Goal: Task Accomplishment & Management: Manage account settings

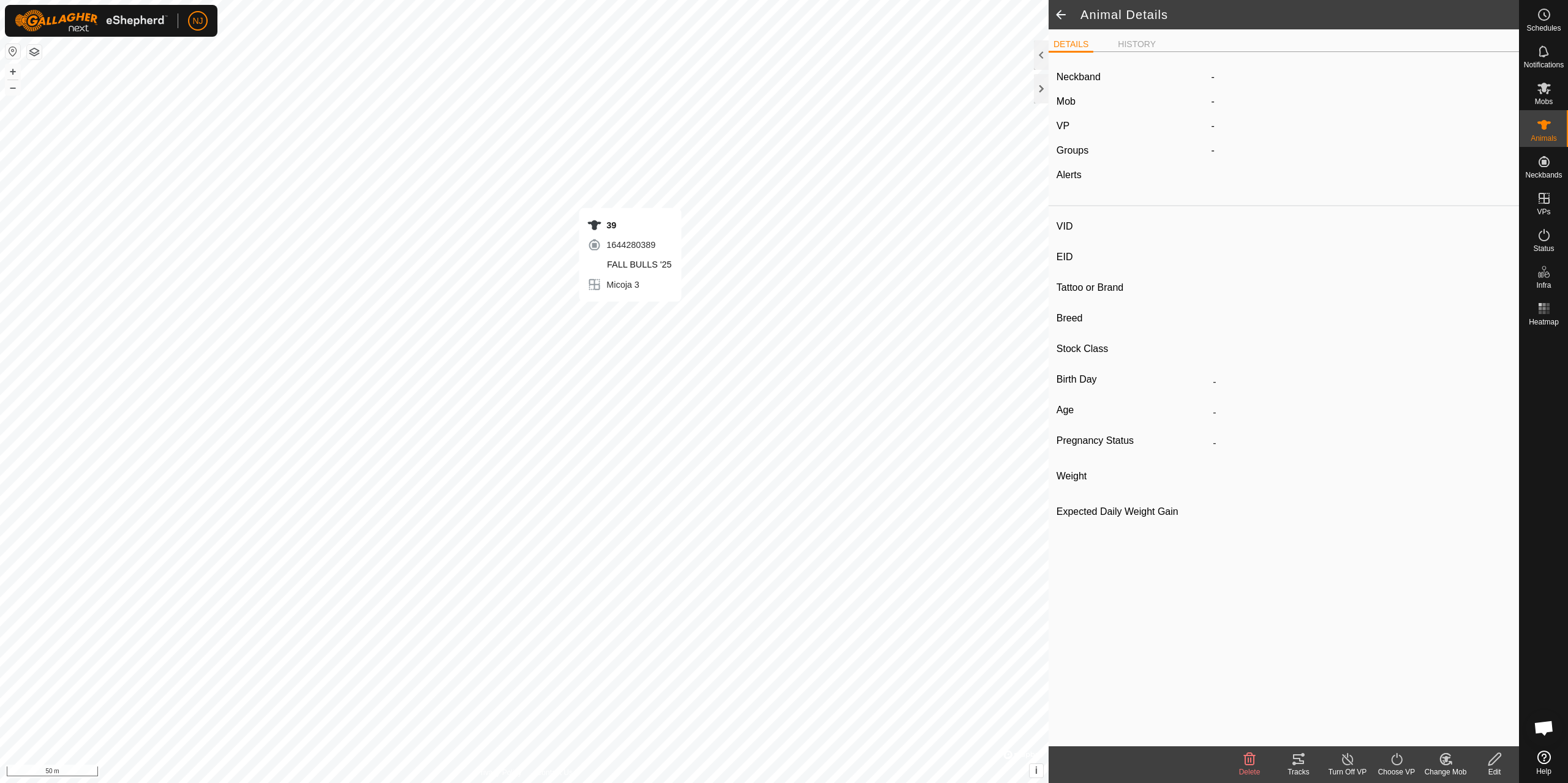
type input "68"
type input "-"
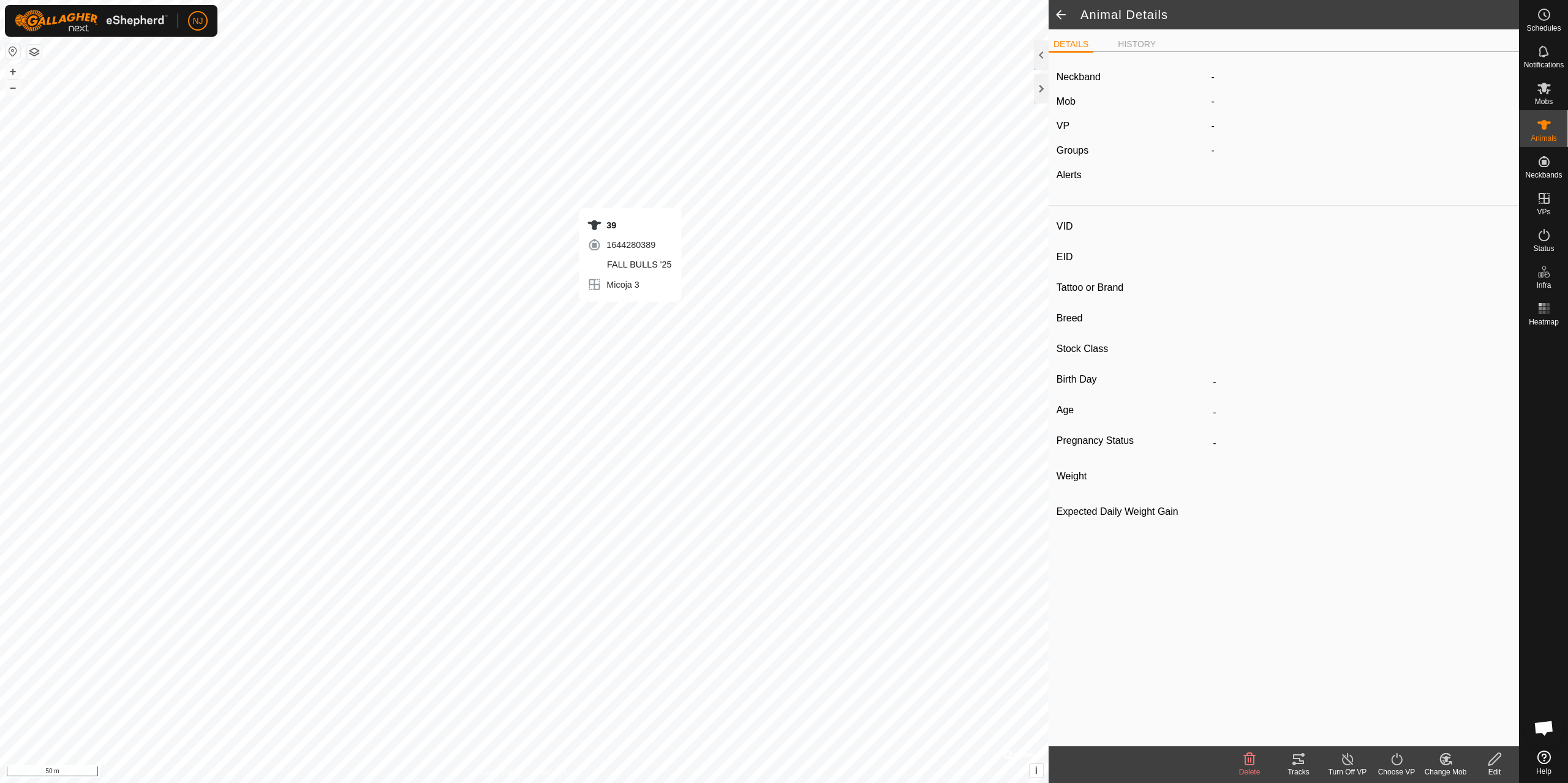
type input "0 kg"
type input "-"
type input "80"
type input "-"
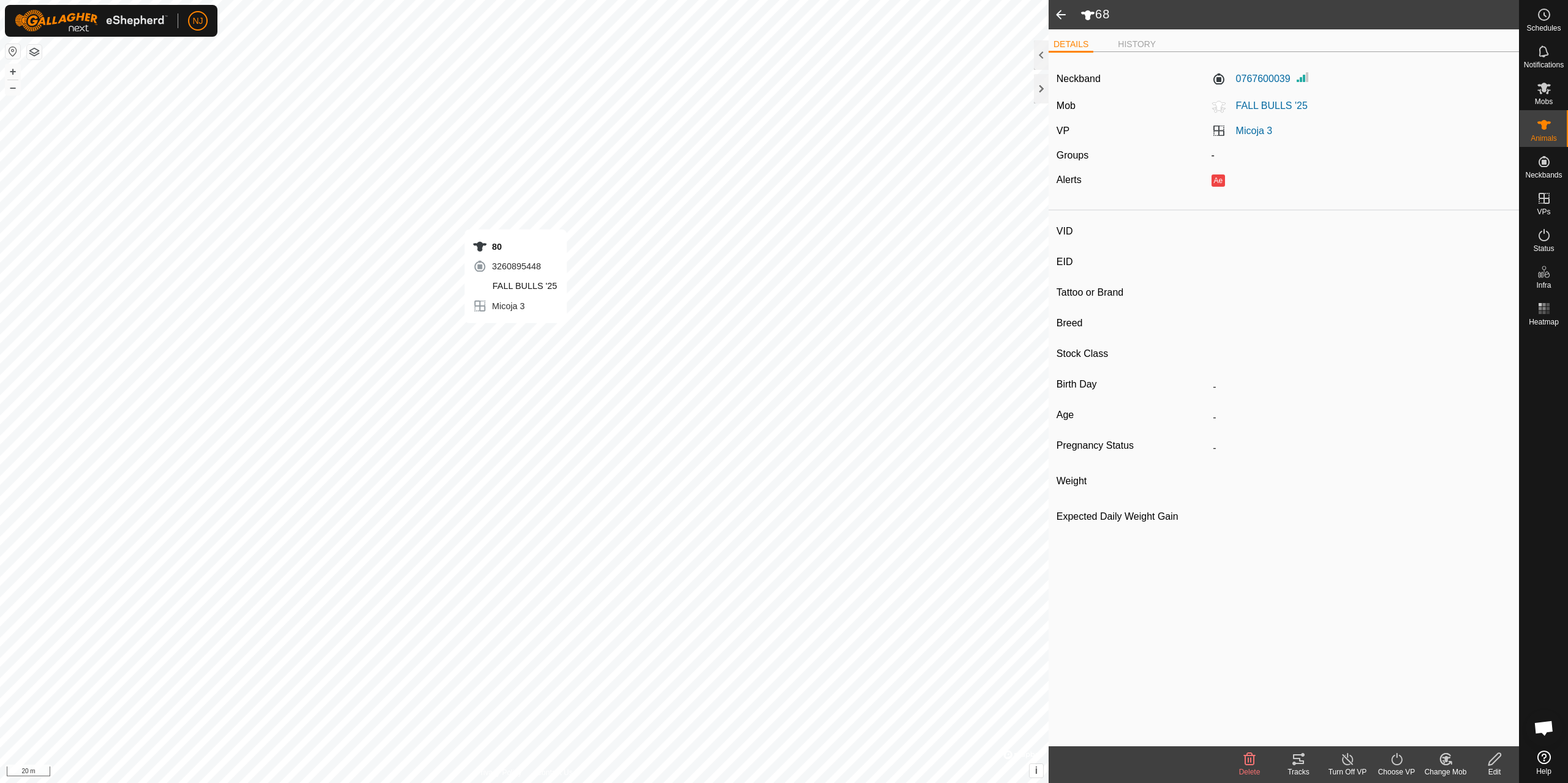
type input "-"
type input "0 kg"
type input "-"
type input "12461"
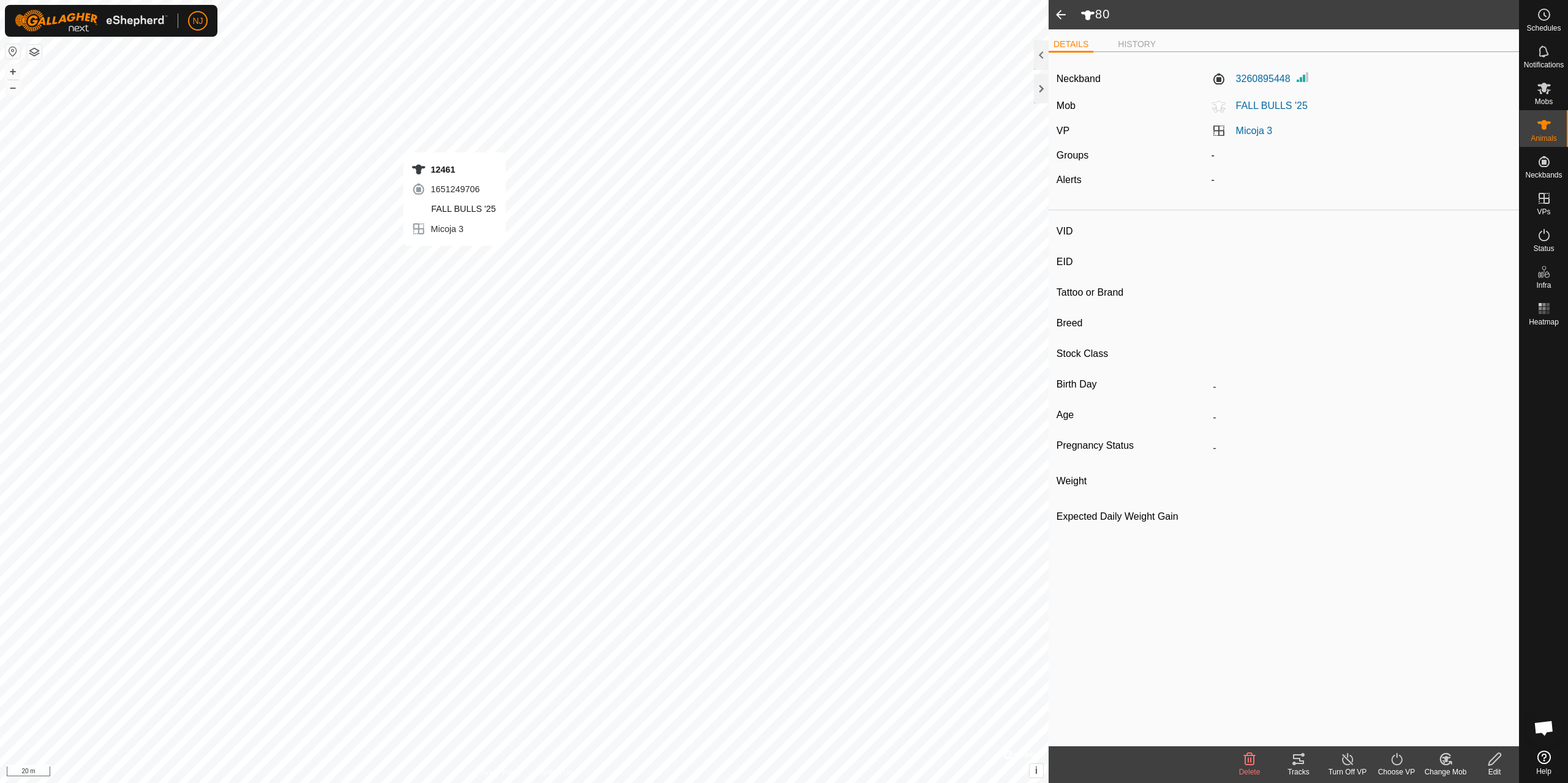
type input "-"
type input "0 kg"
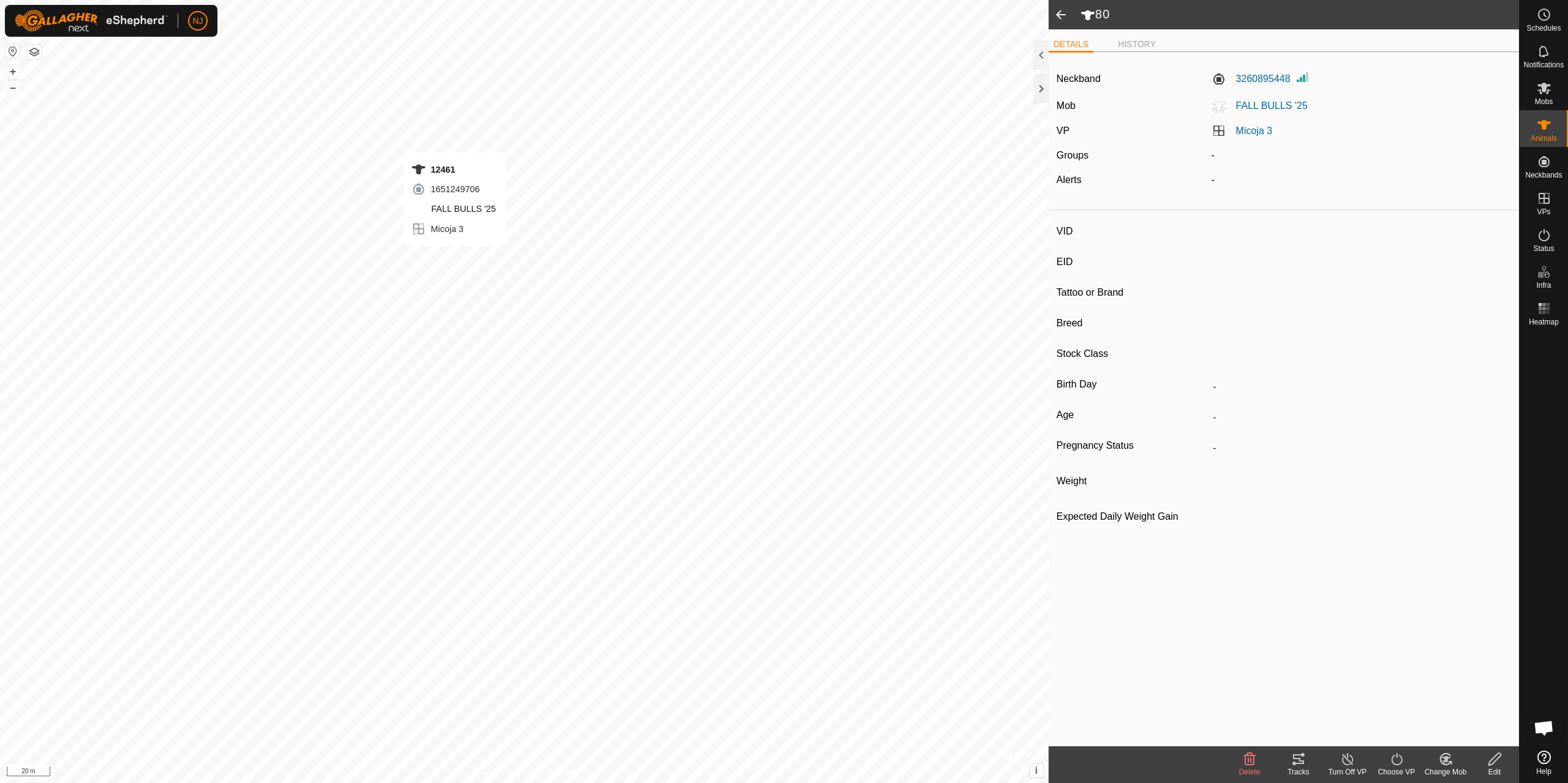
type input "-"
type input "39"
type input "-"
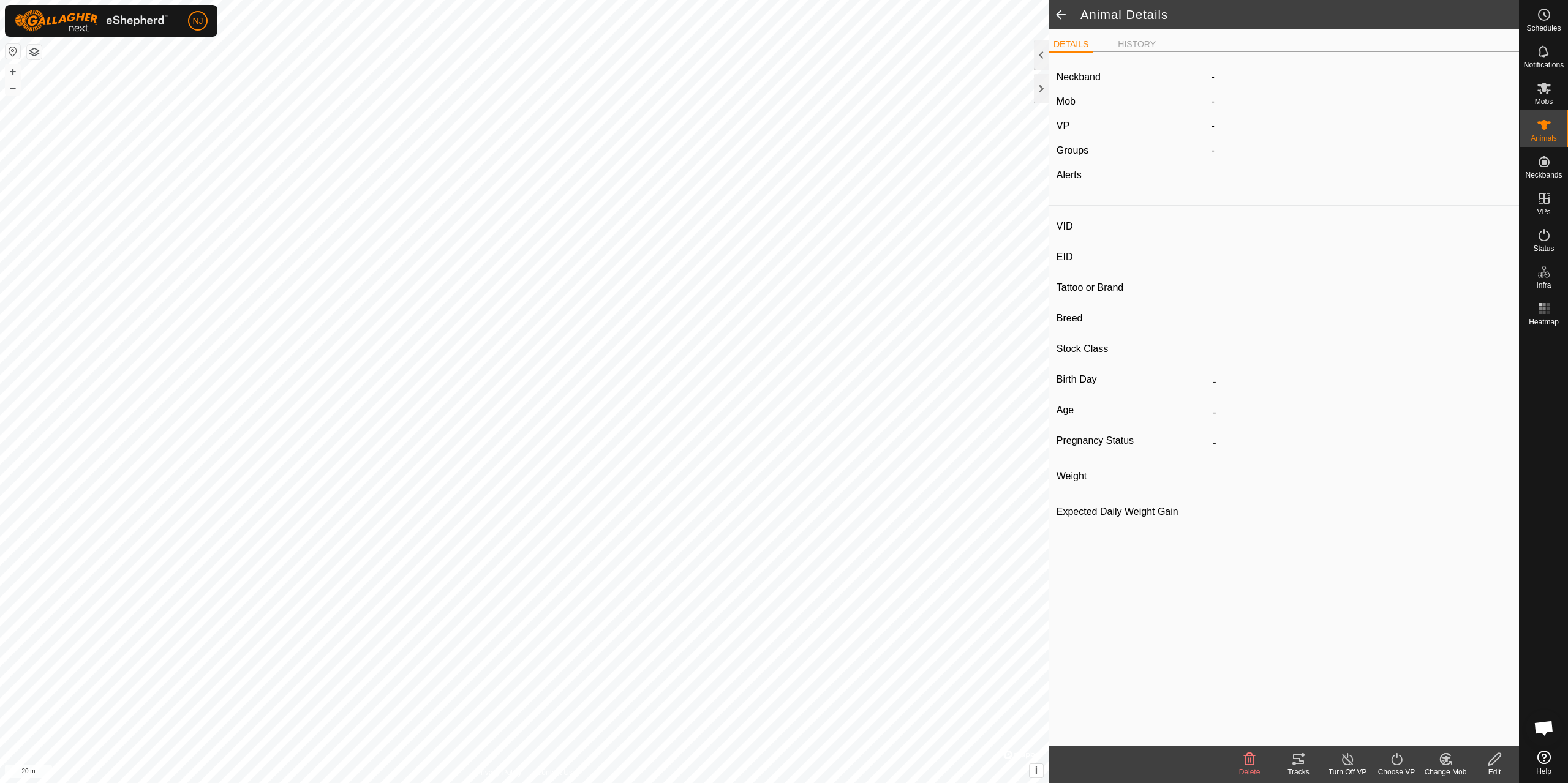
type input "-"
type input "0 kg"
type input "-"
type input "68"
type input "-"
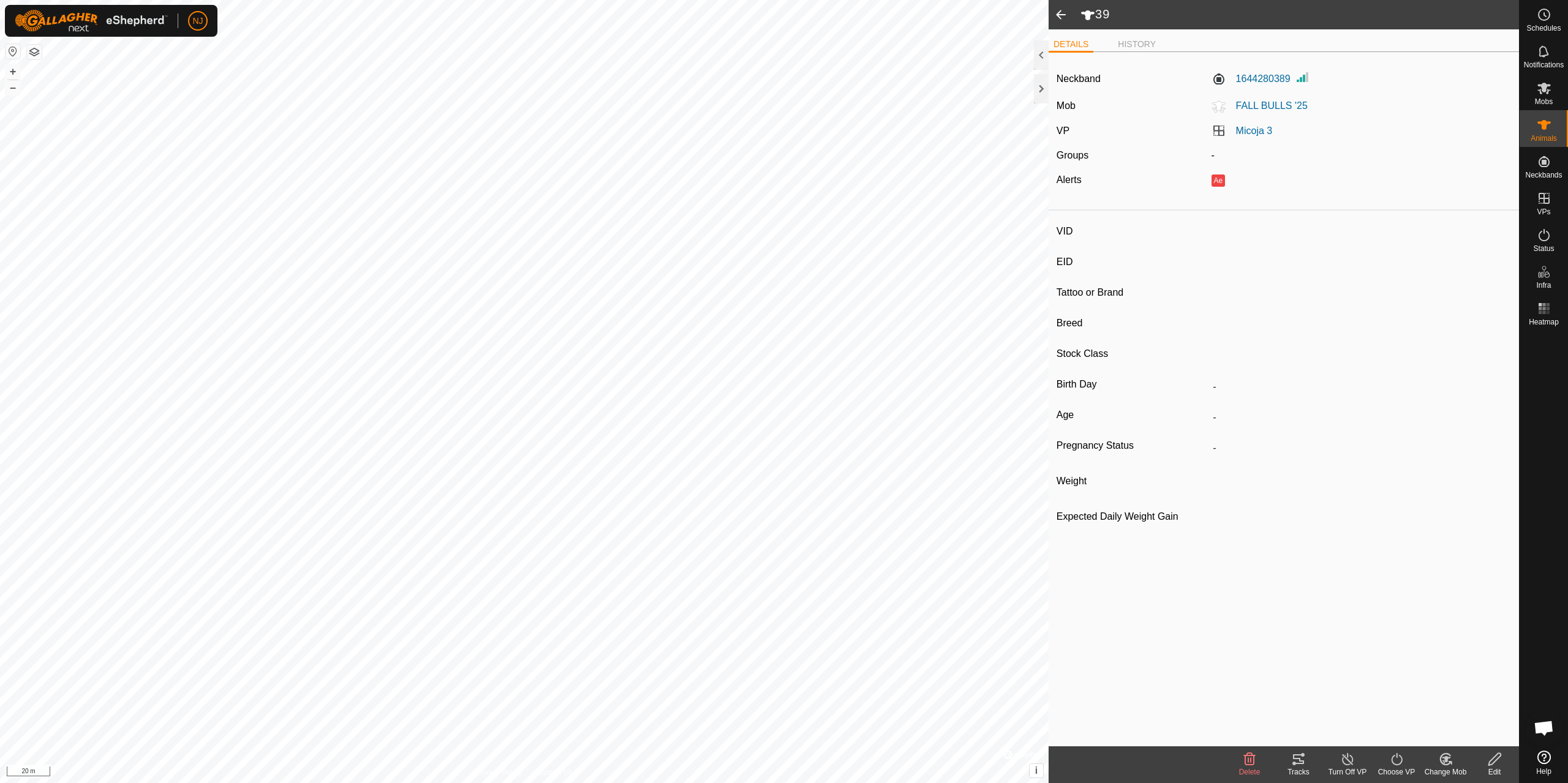
type input "-"
type input "0 kg"
type input "-"
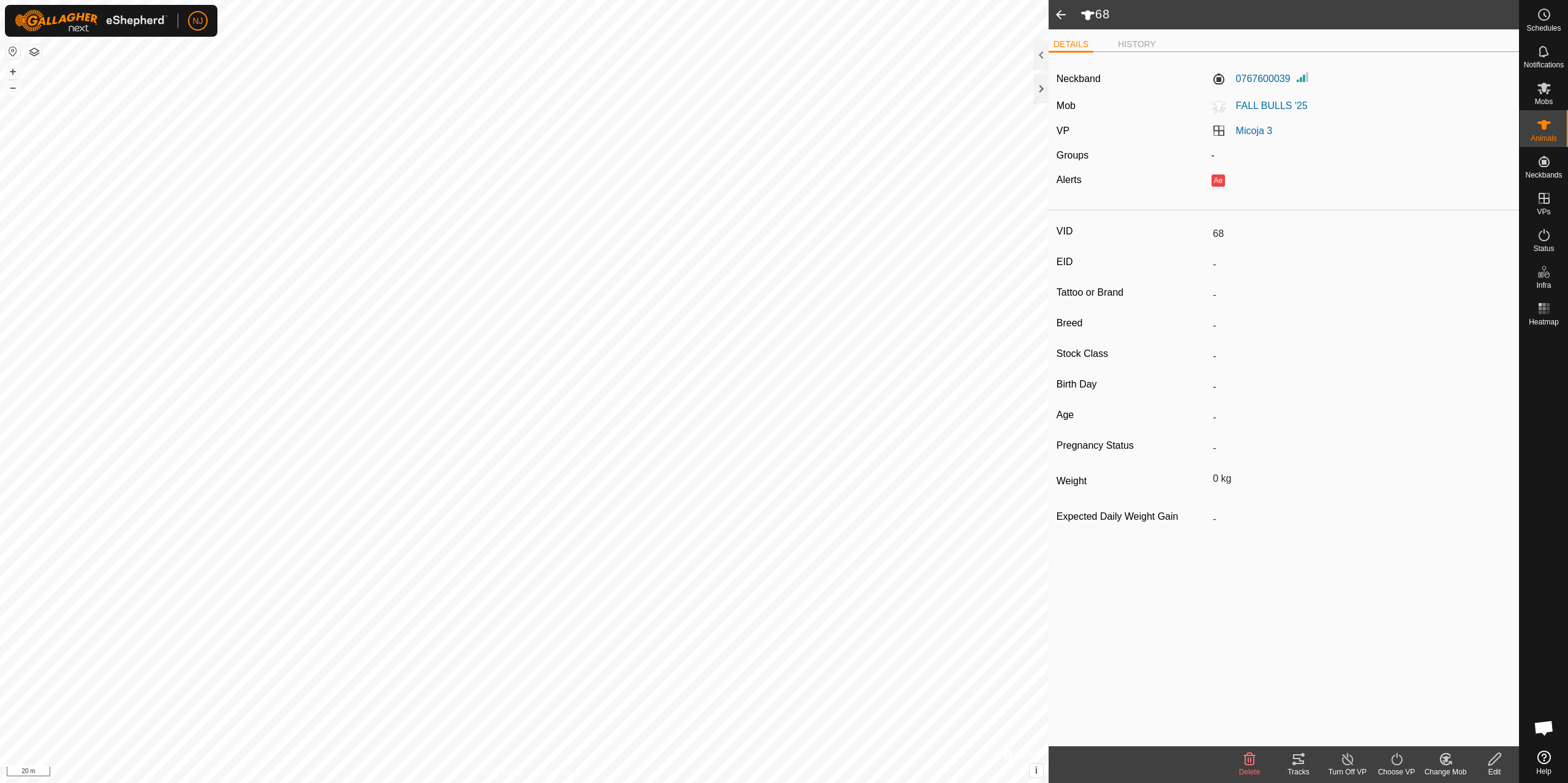
click at [1064, 12] on span at bounding box center [1060, 15] width 24 height 29
type input "39"
type input "-"
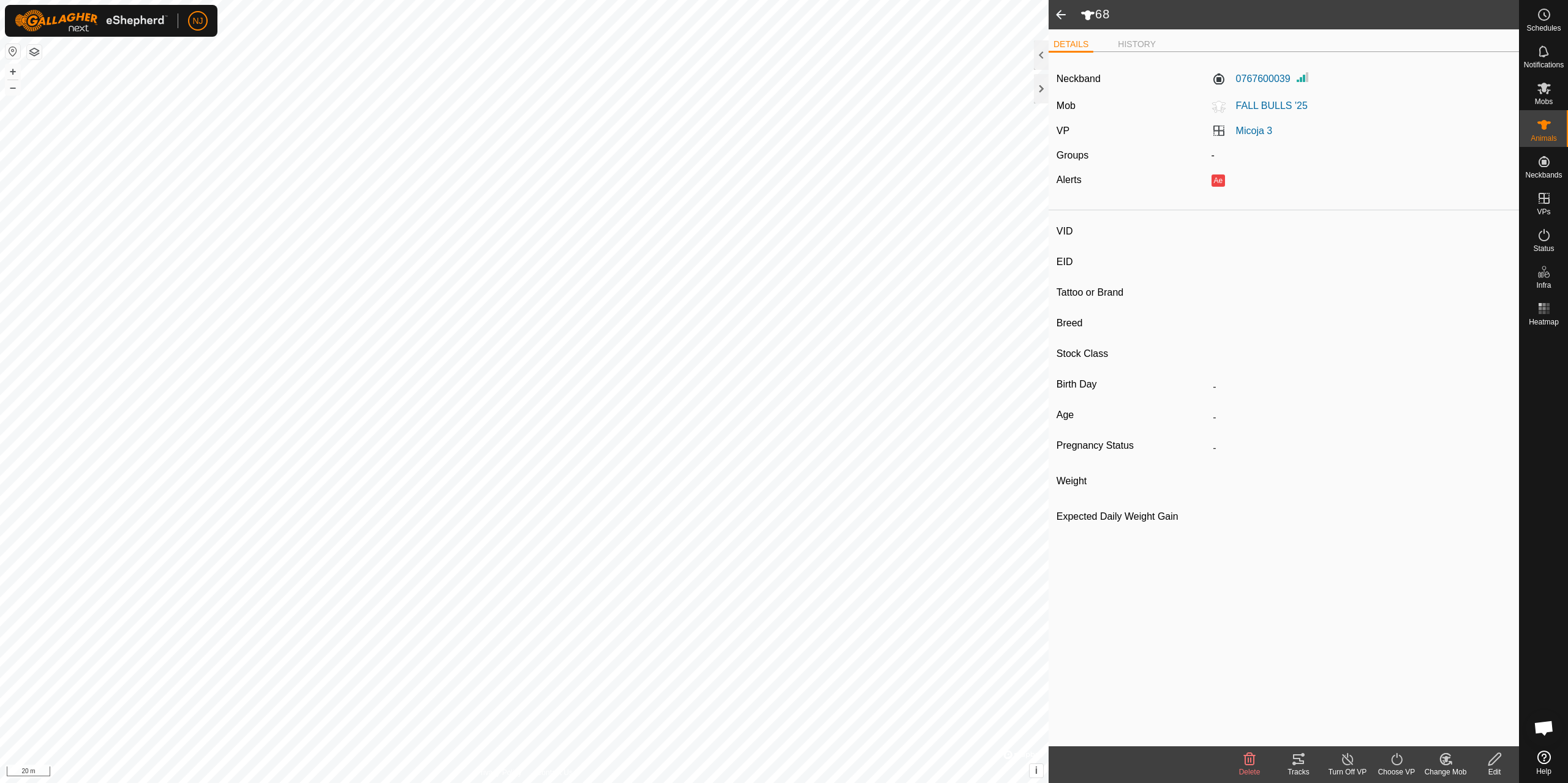
type input "-"
type input "0 kg"
type input "-"
click at [1070, 14] on span at bounding box center [1060, 15] width 24 height 29
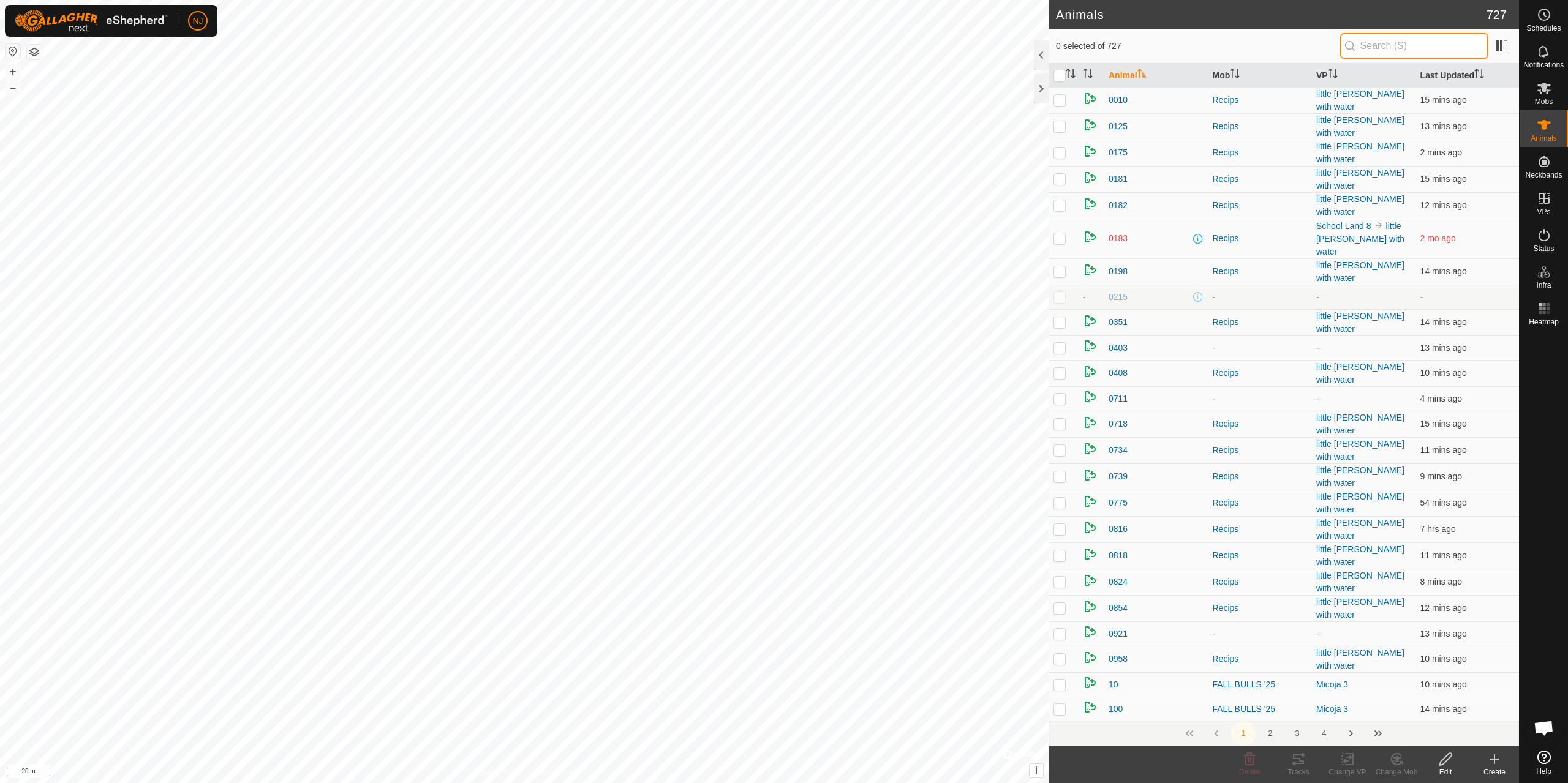
click at [1405, 45] on input "text" at bounding box center [1414, 46] width 148 height 25
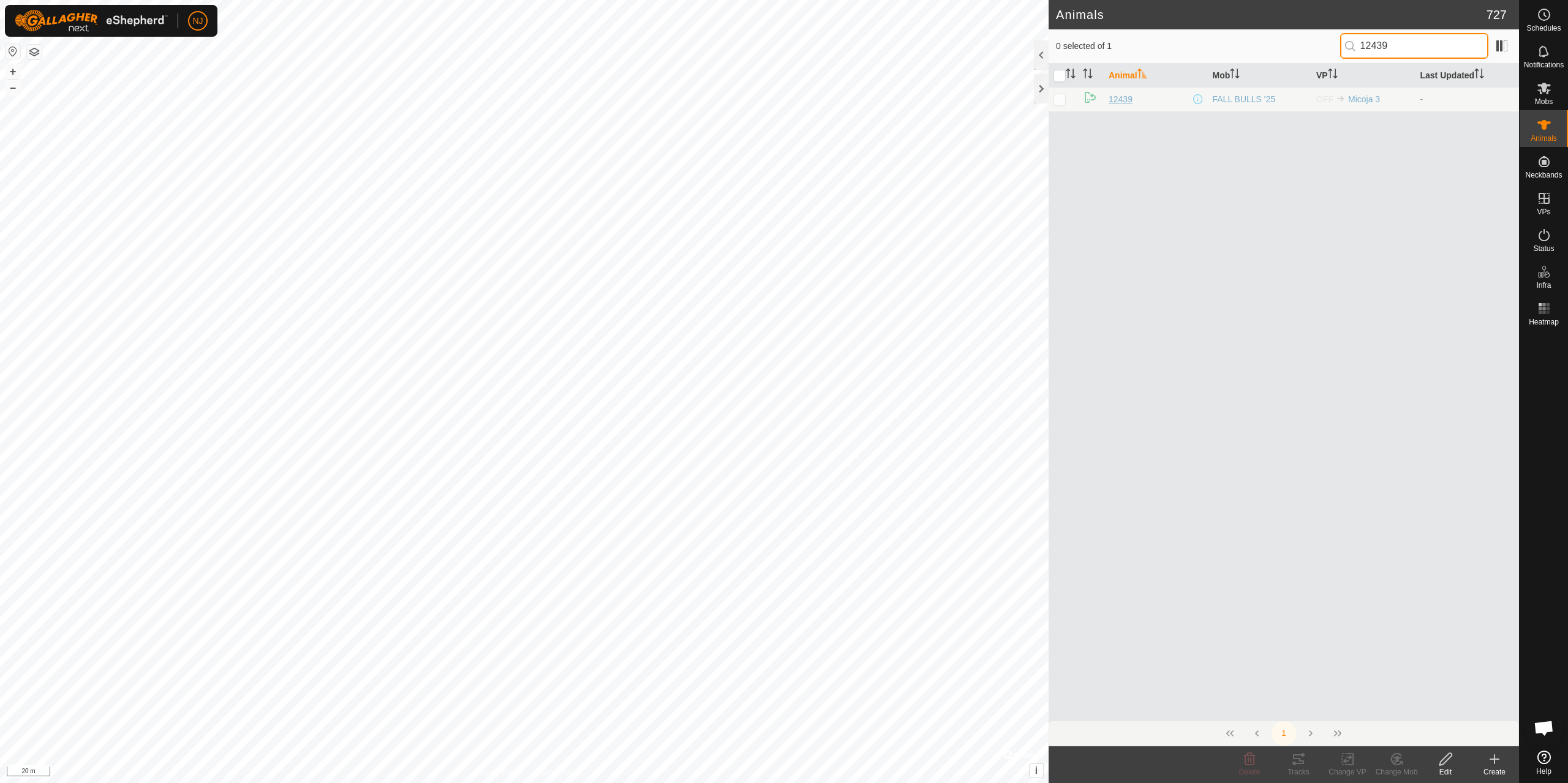
type input "12439"
click at [1112, 103] on span "12439" at bounding box center [1120, 98] width 23 height 13
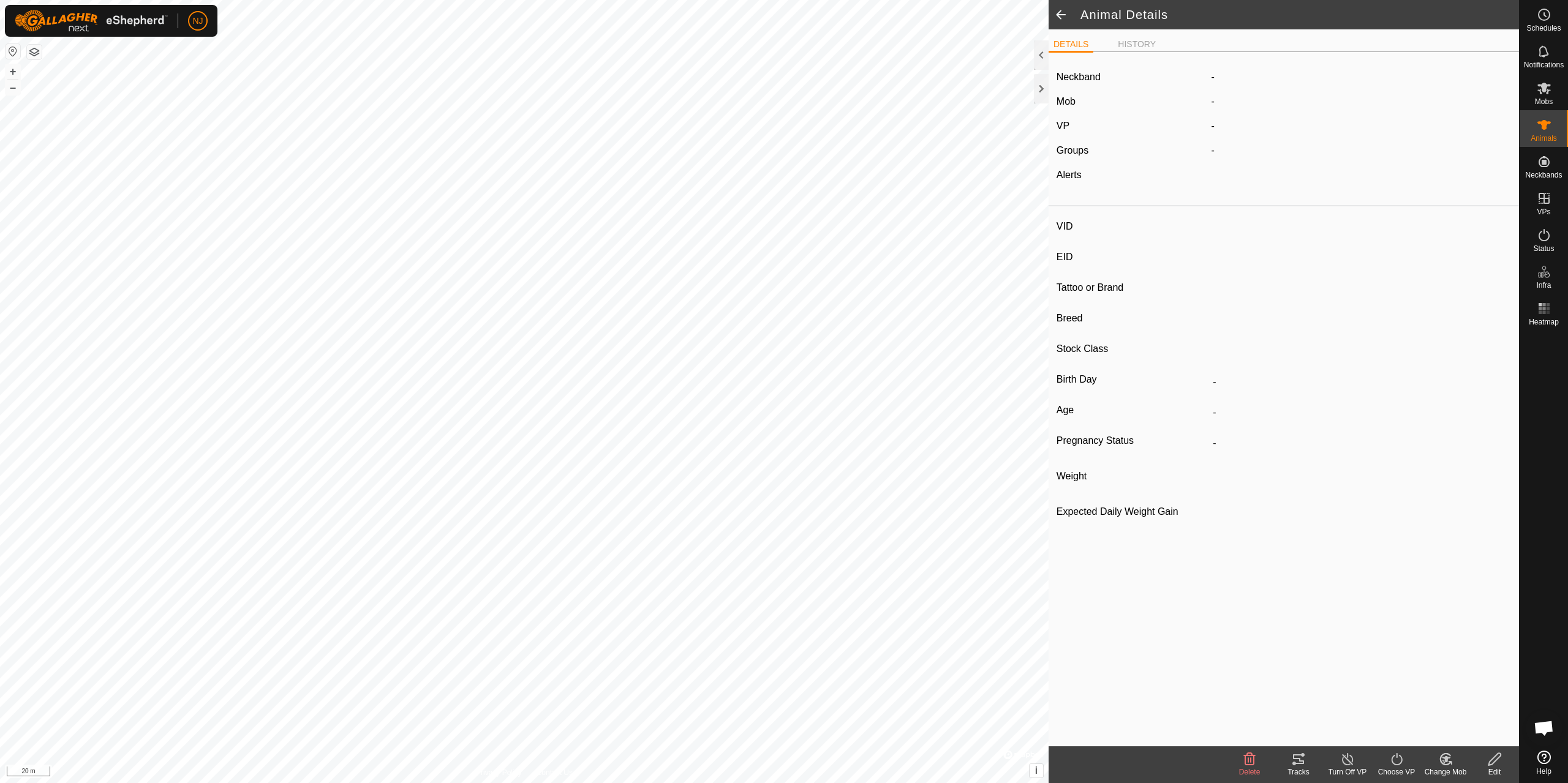
type input "12439"
type input "-"
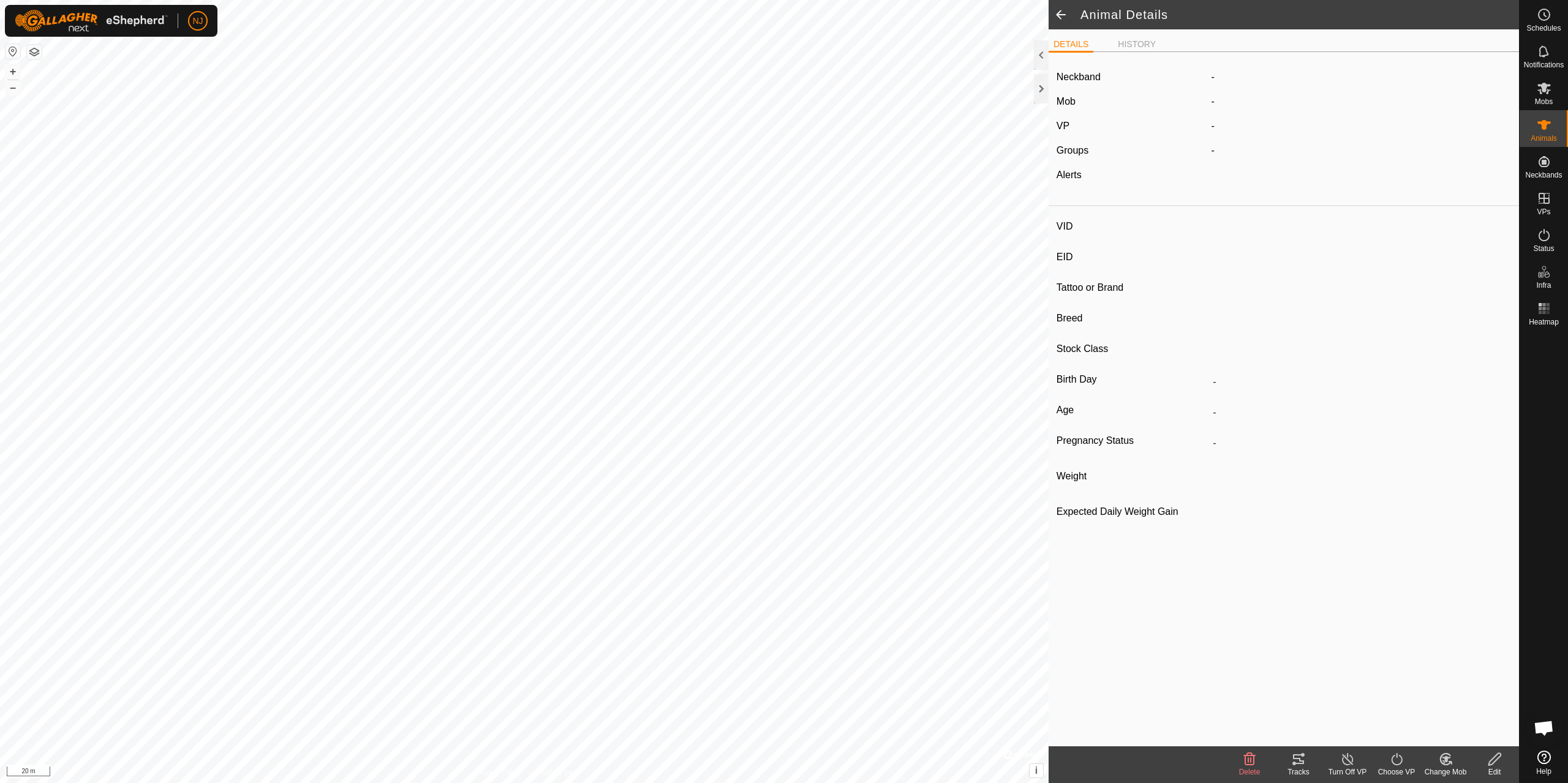
type input "0 kg"
type input "-"
click at [1265, 78] on label "0626193008" at bounding box center [1250, 77] width 79 height 15
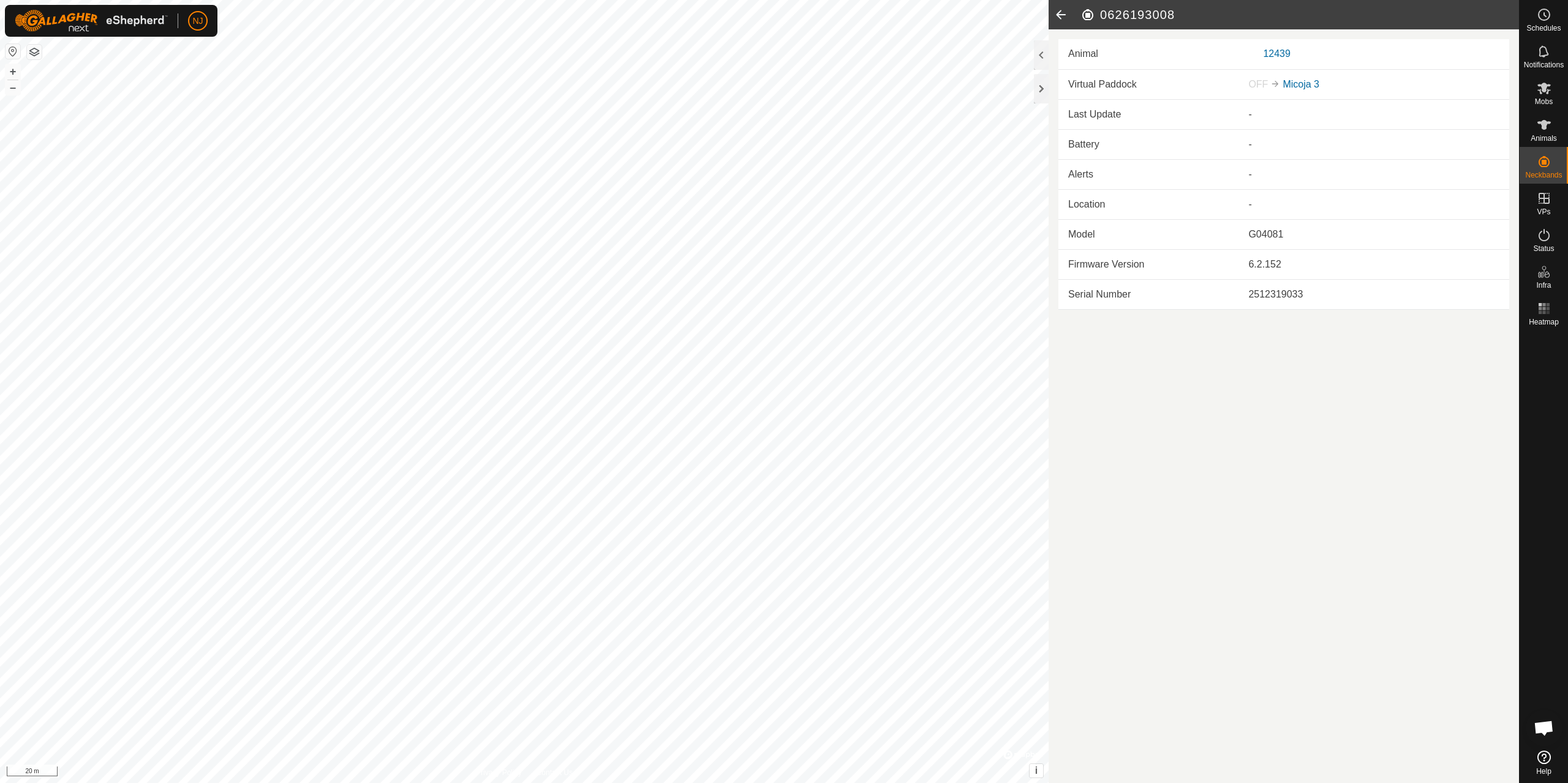
click at [1056, 18] on icon at bounding box center [1060, 15] width 24 height 29
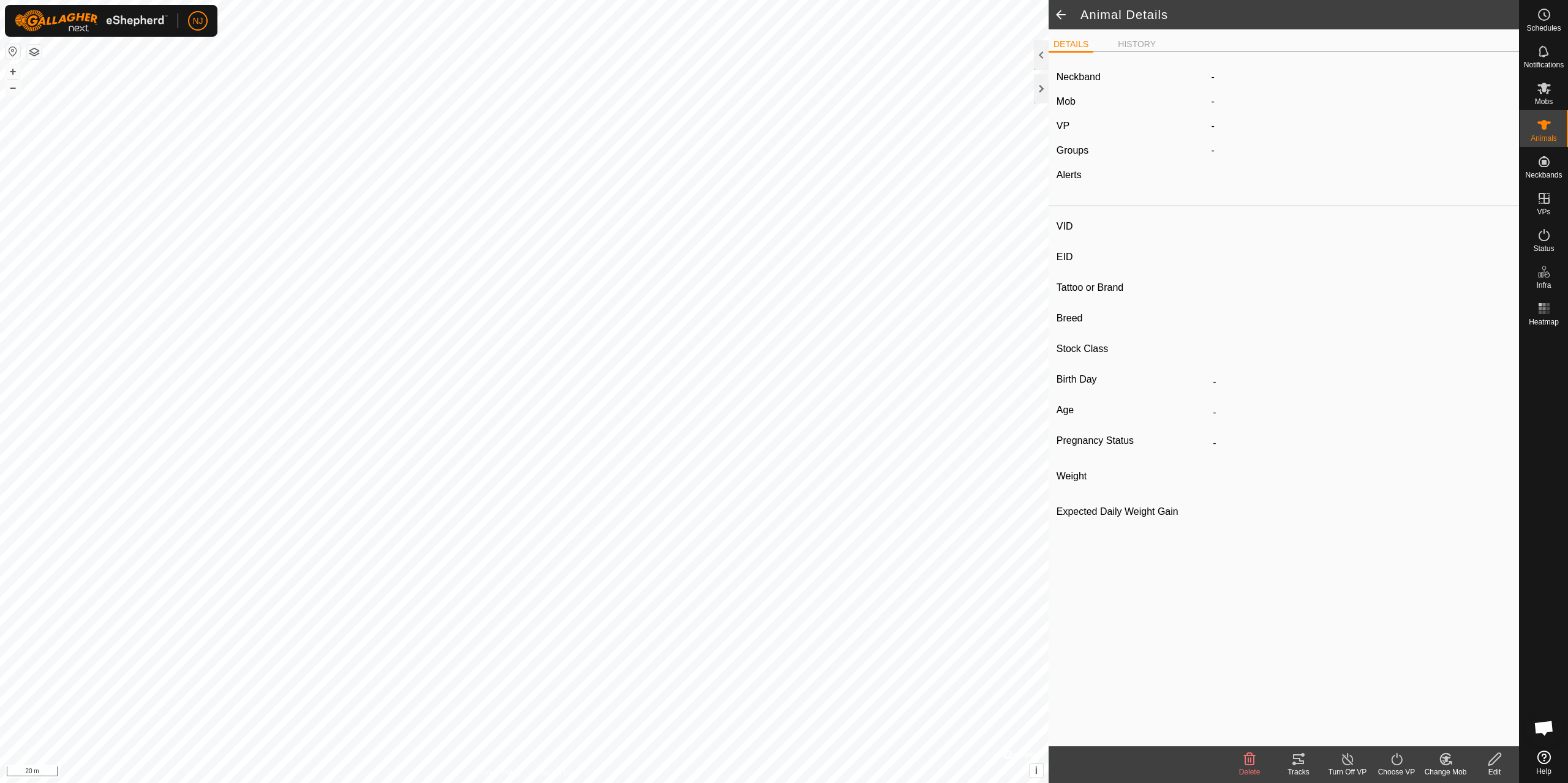
type input "12439"
type input "-"
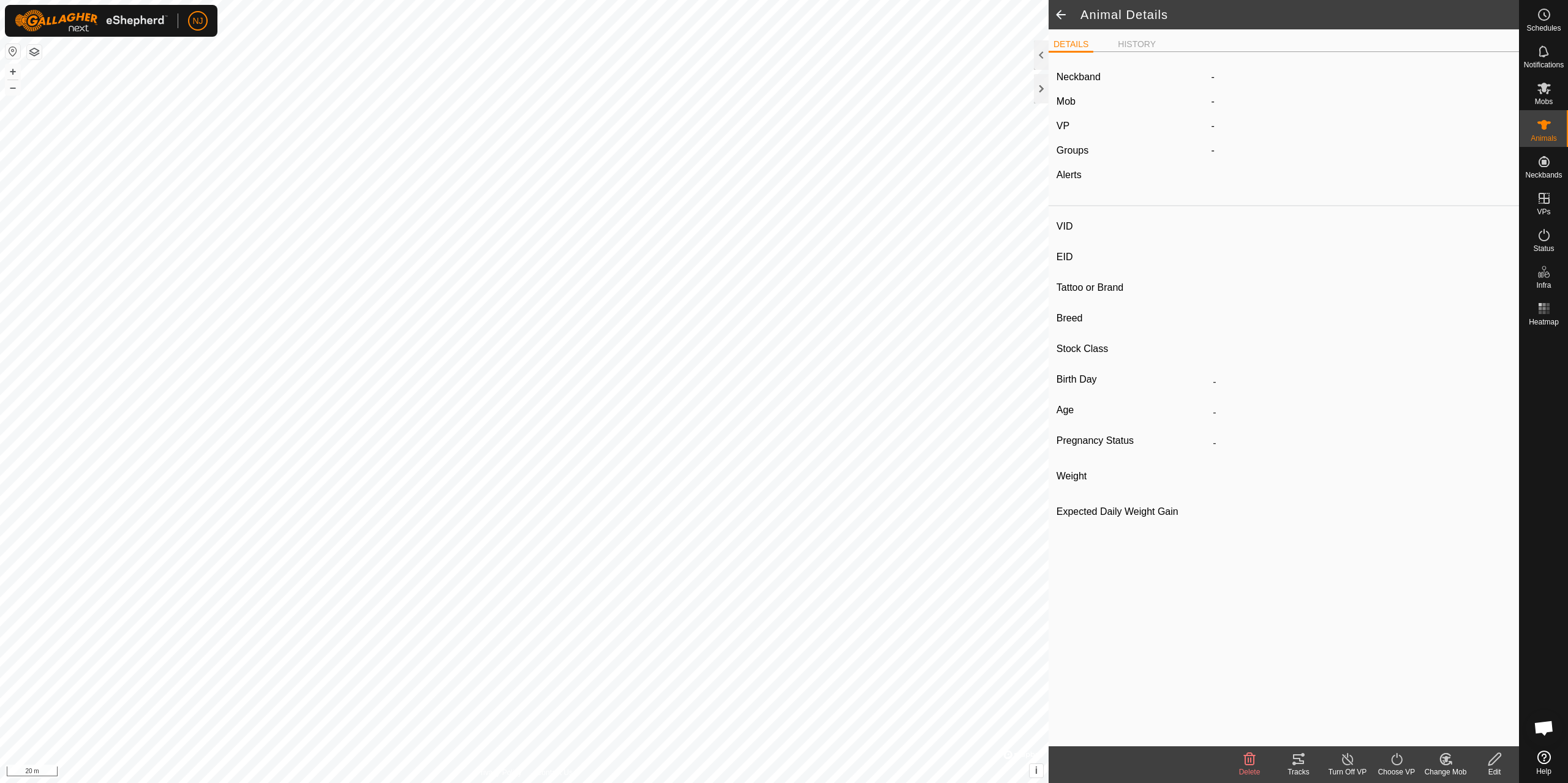
type input "0 kg"
type input "-"
type input "58"
type input "-"
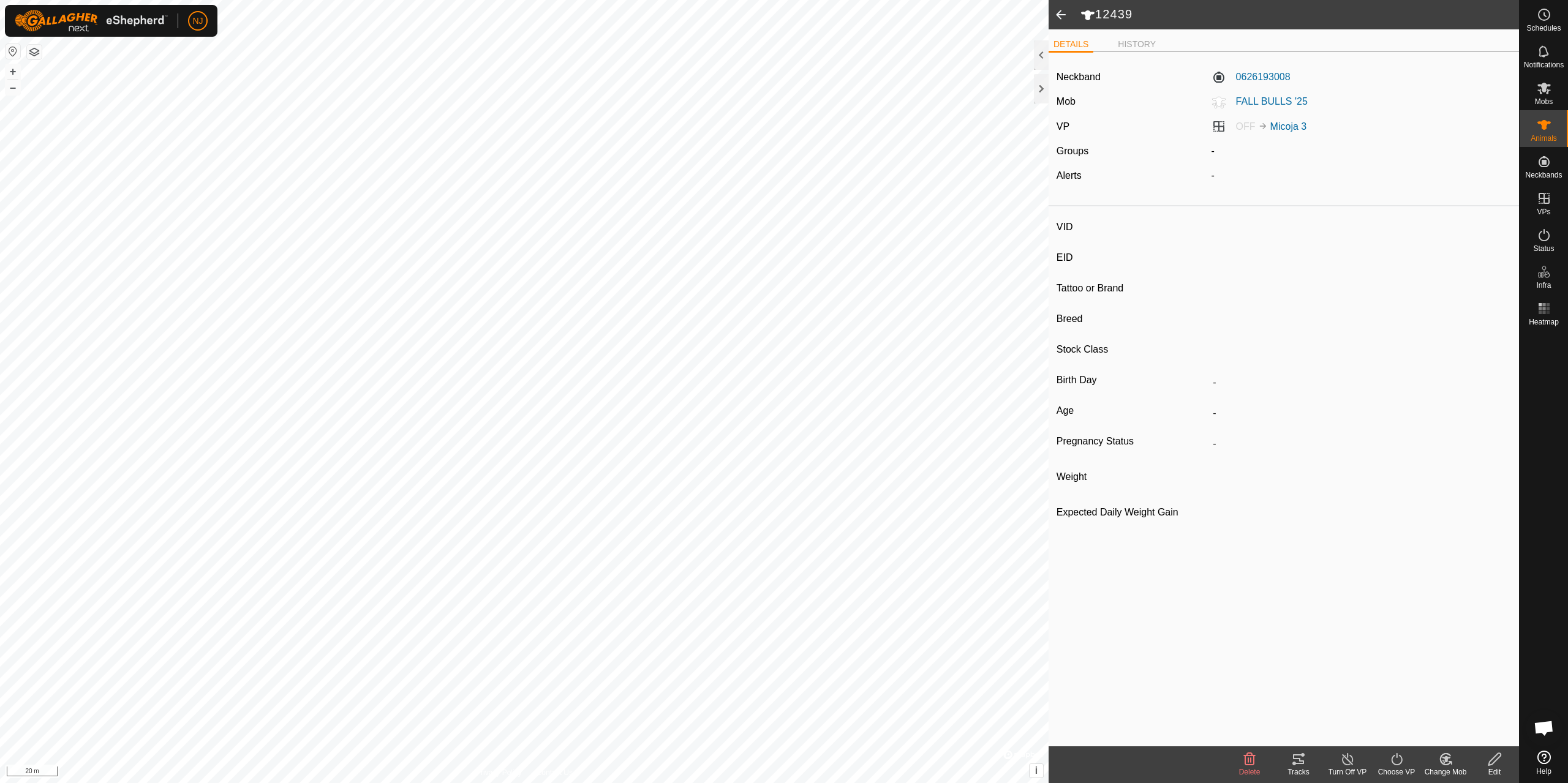
type input "-"
type input "0 kg"
type input "-"
type input "NTLBF2"
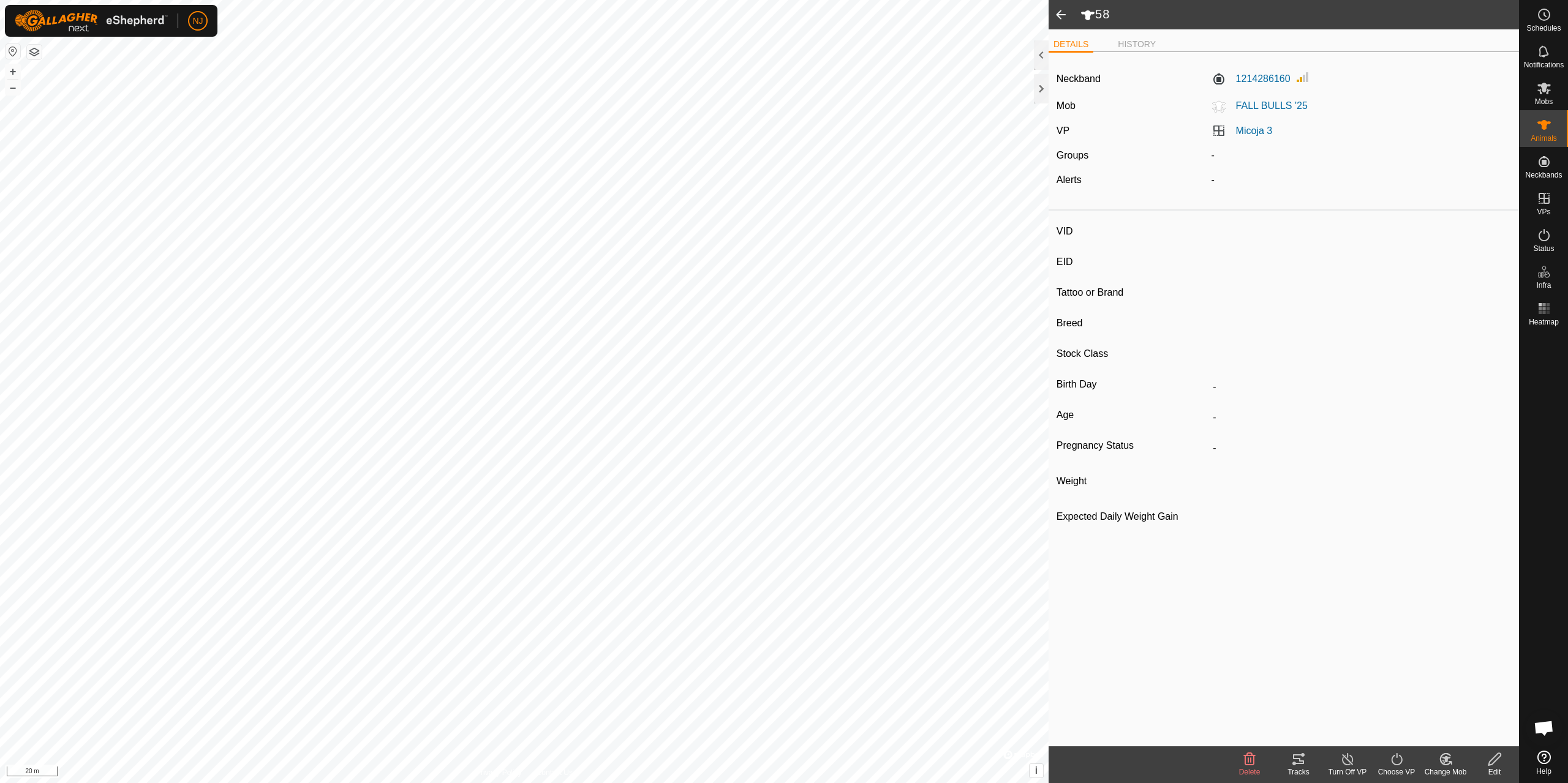
type input "-"
type input "0 kg"
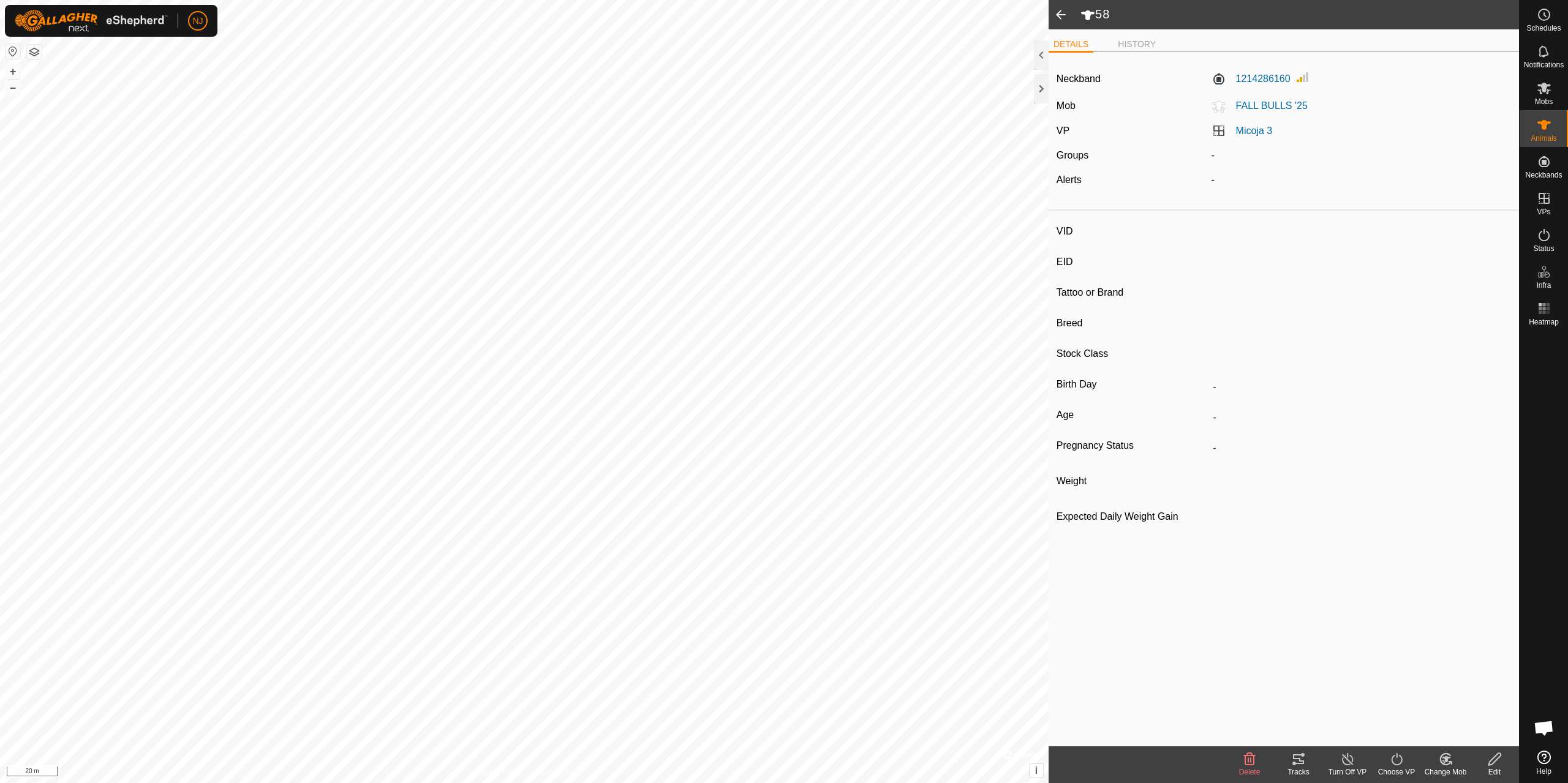
type input "-"
type input "64"
type input "-"
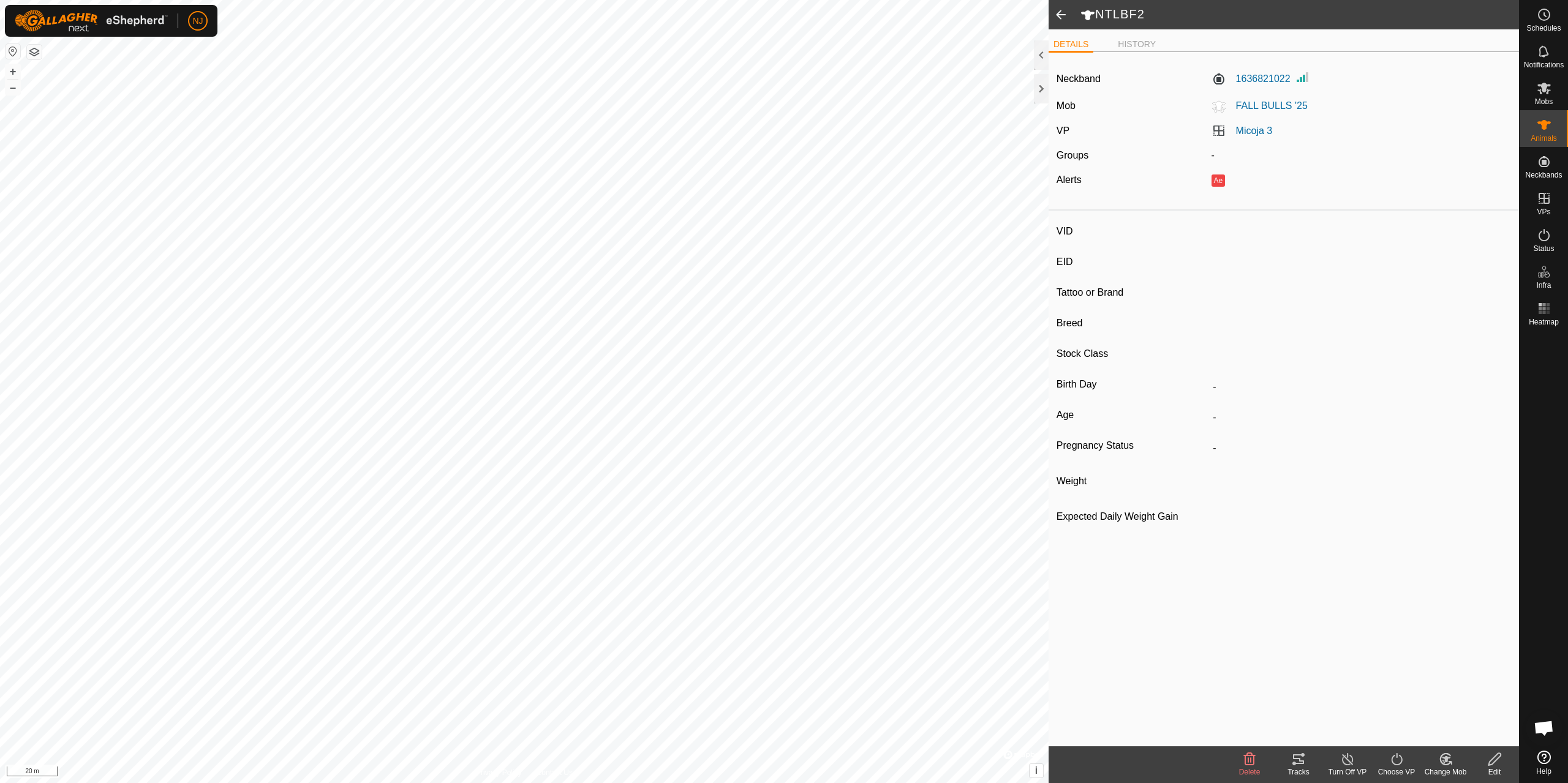
type input "-"
type input "0 kg"
type input "-"
type input "39"
type input "-"
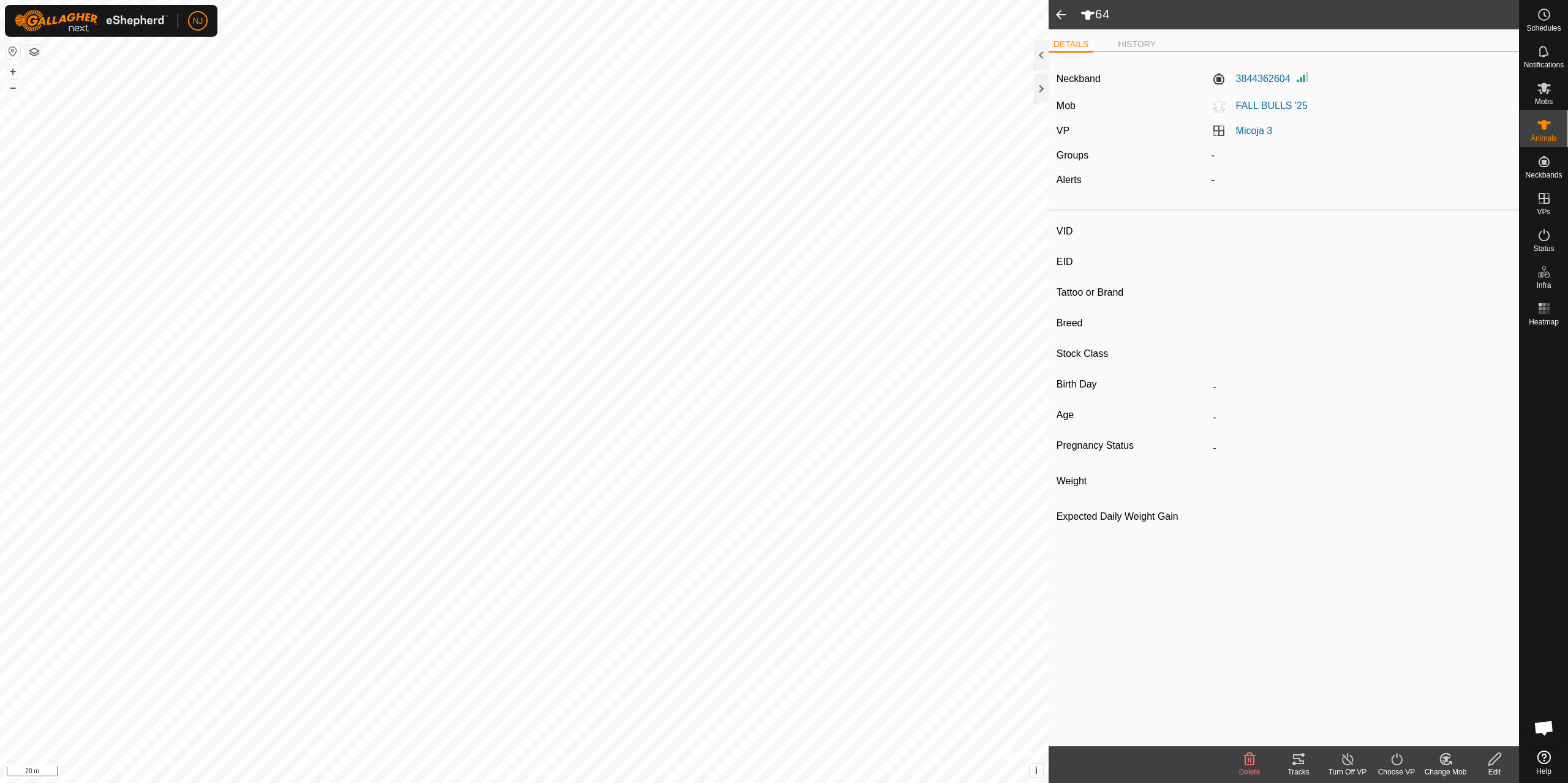
type input "-"
type input "0 kg"
type input "-"
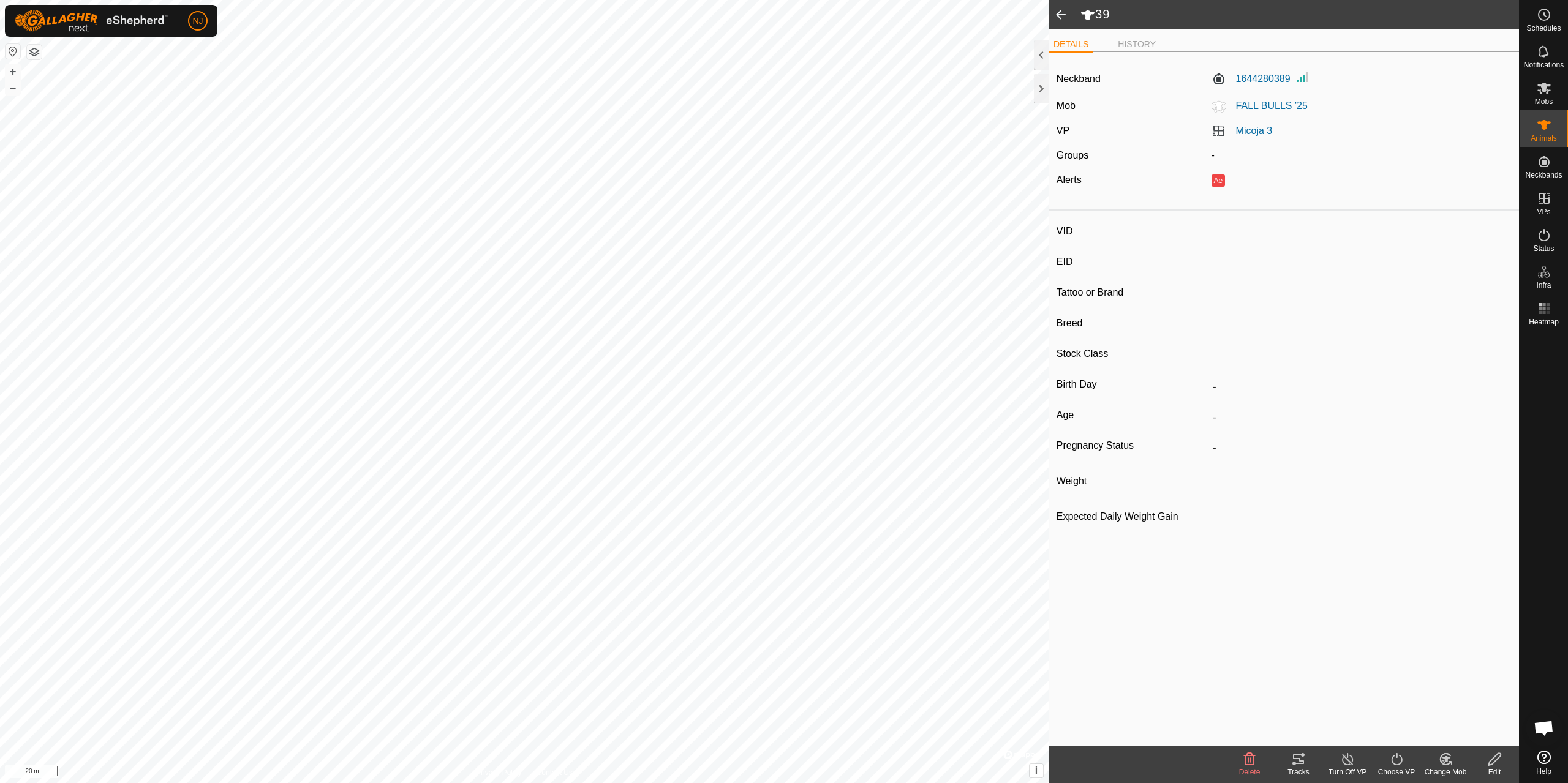
type input "68"
type input "-"
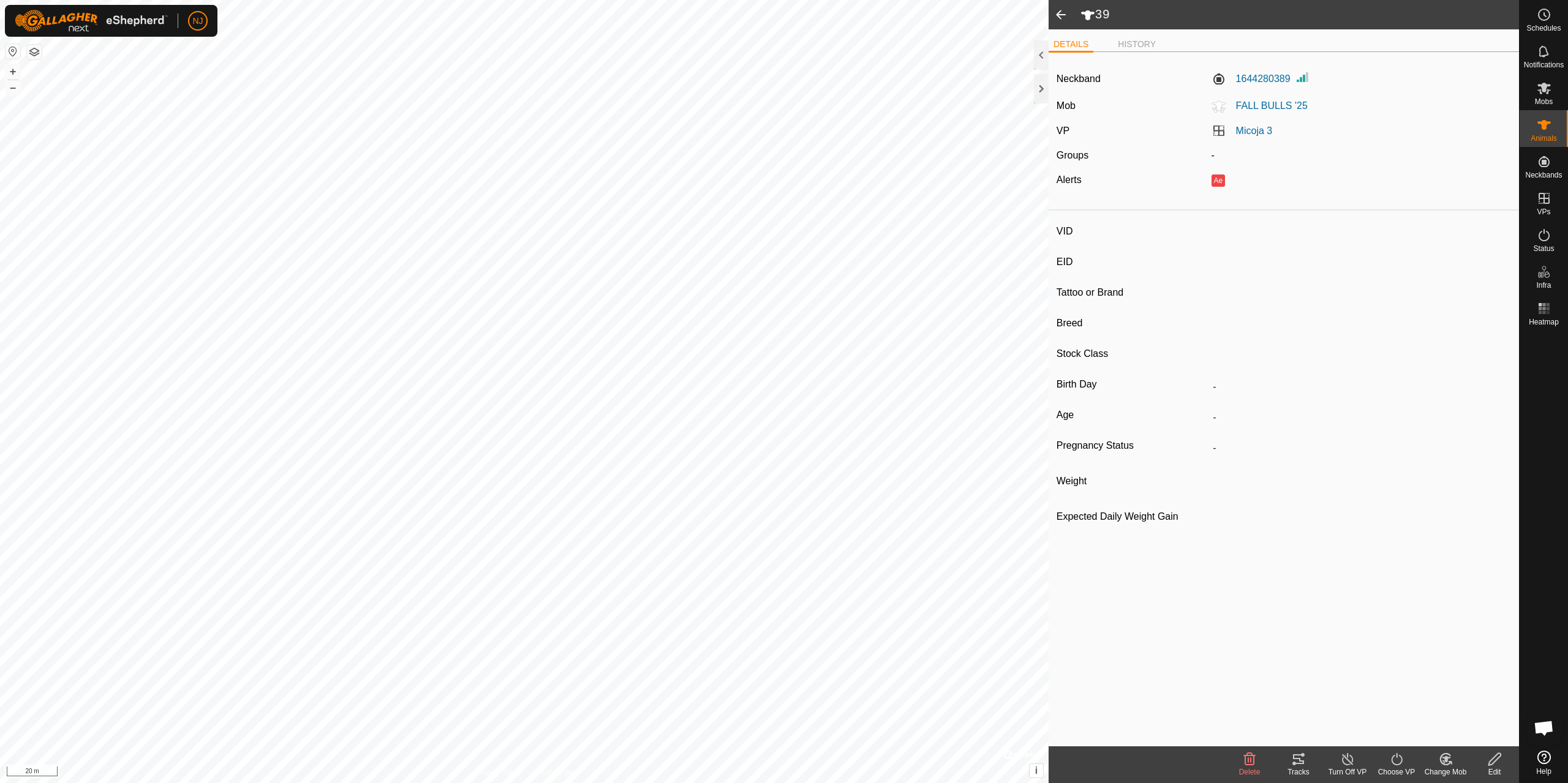
type input "0 kg"
type input "-"
click at [1061, 13] on span at bounding box center [1060, 15] width 24 height 29
type input "39"
type input "-"
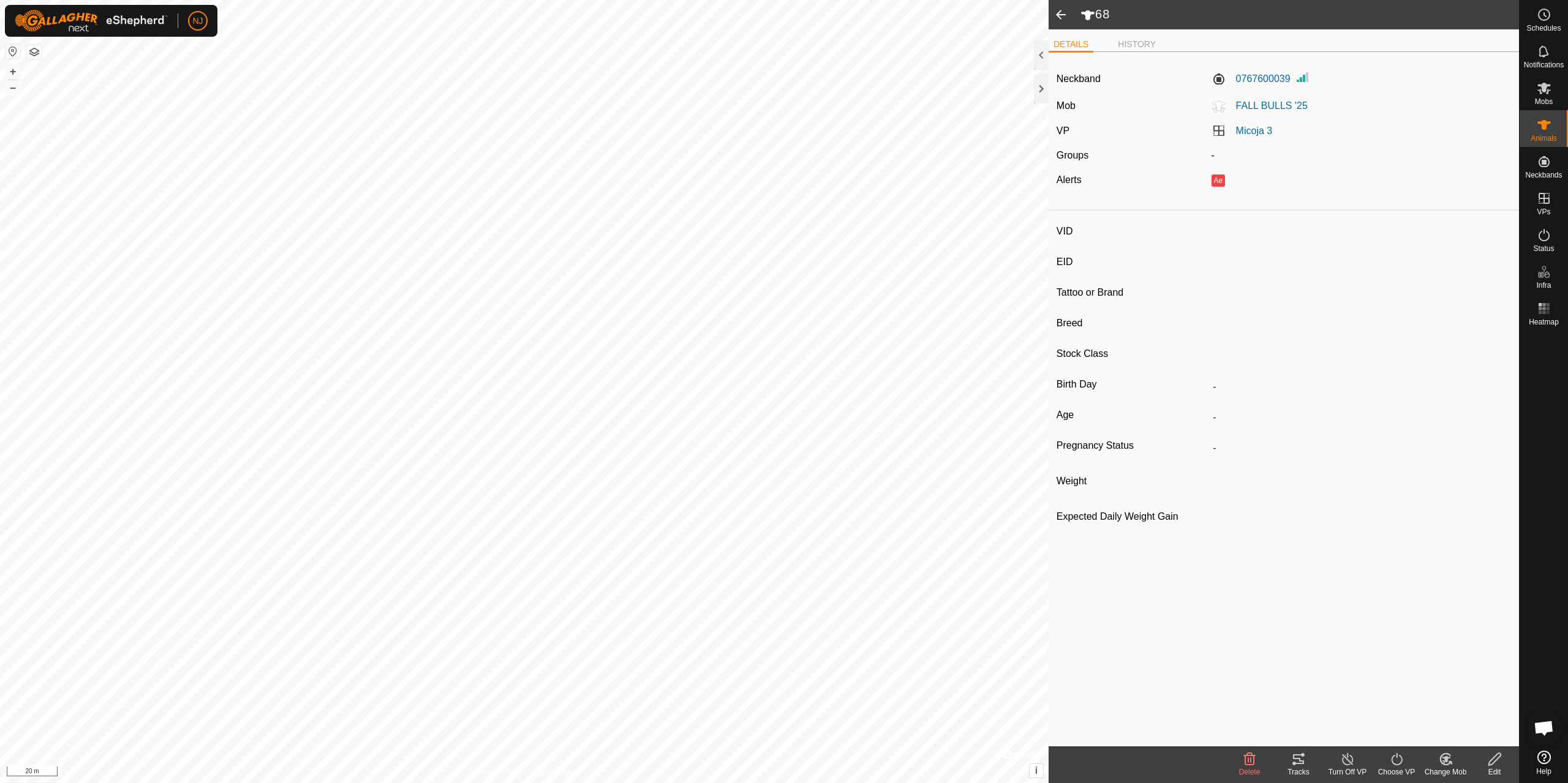
type input "-"
type input "0 kg"
type input "-"
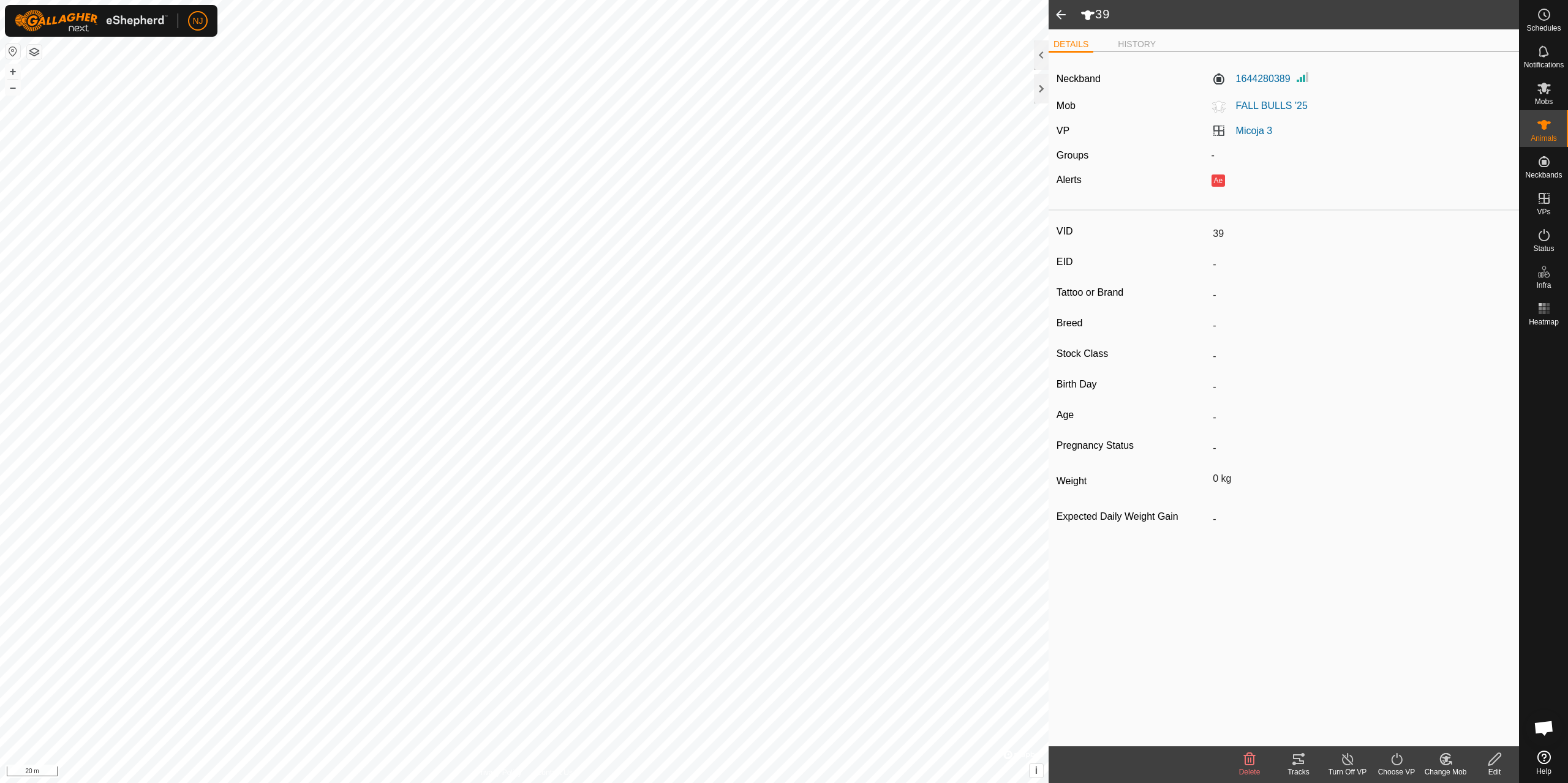
click at [1058, 13] on span at bounding box center [1060, 15] width 24 height 29
type input "64"
type input "-"
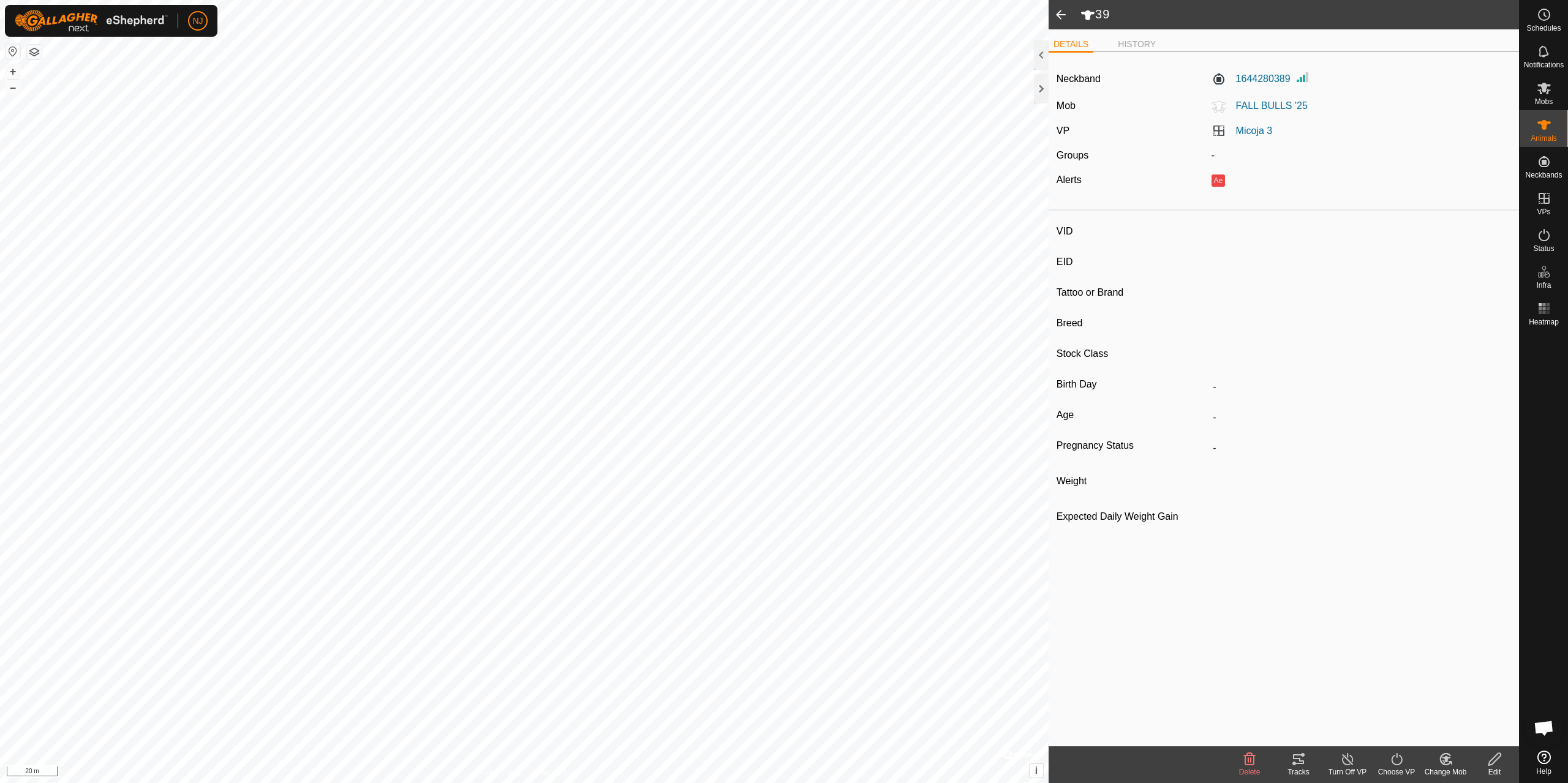
type input "-"
type input "0 kg"
type input "-"
click at [1058, 13] on span at bounding box center [1060, 15] width 24 height 29
type input "NTLBF2"
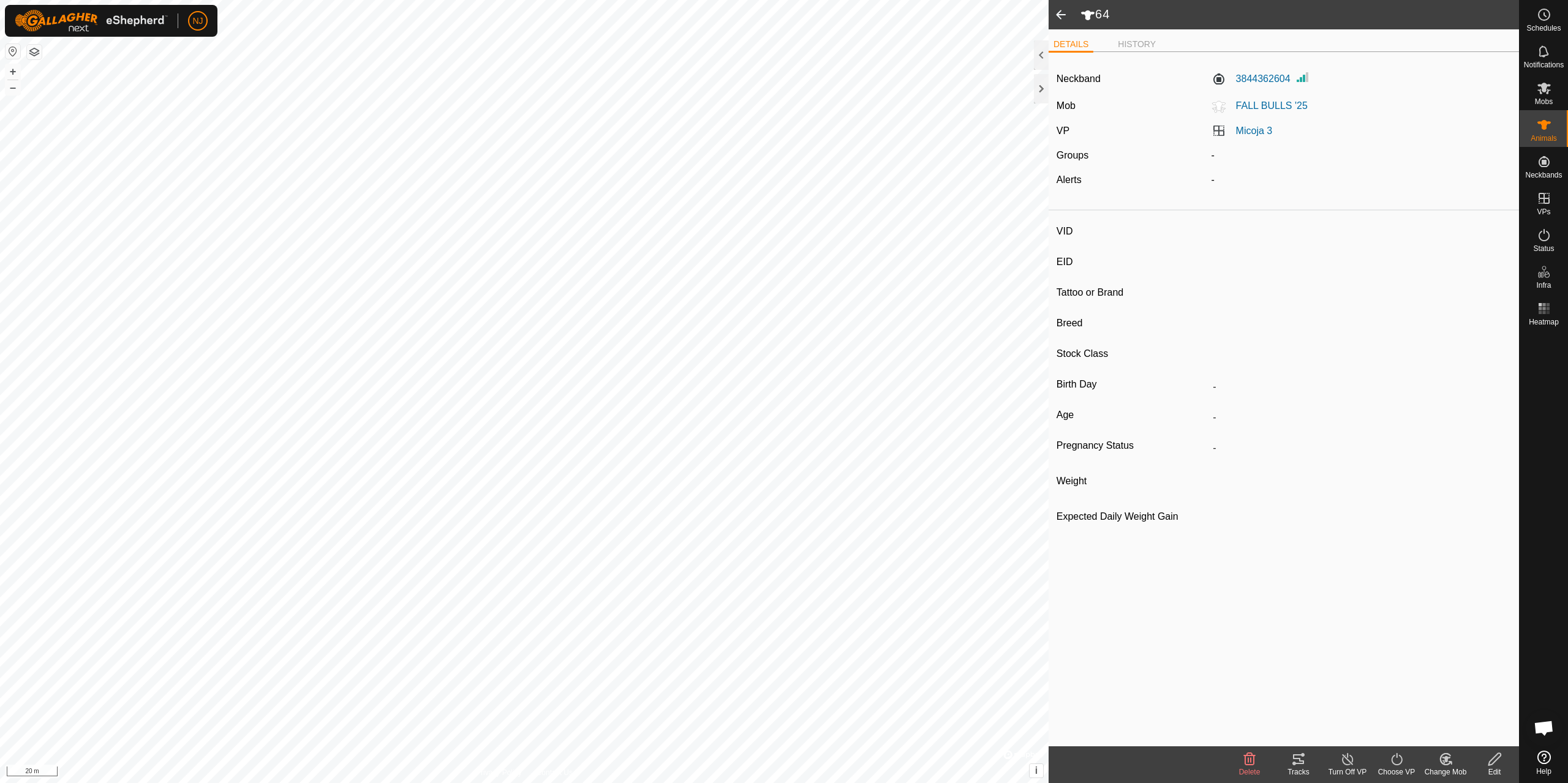
type input "-"
type input "0 kg"
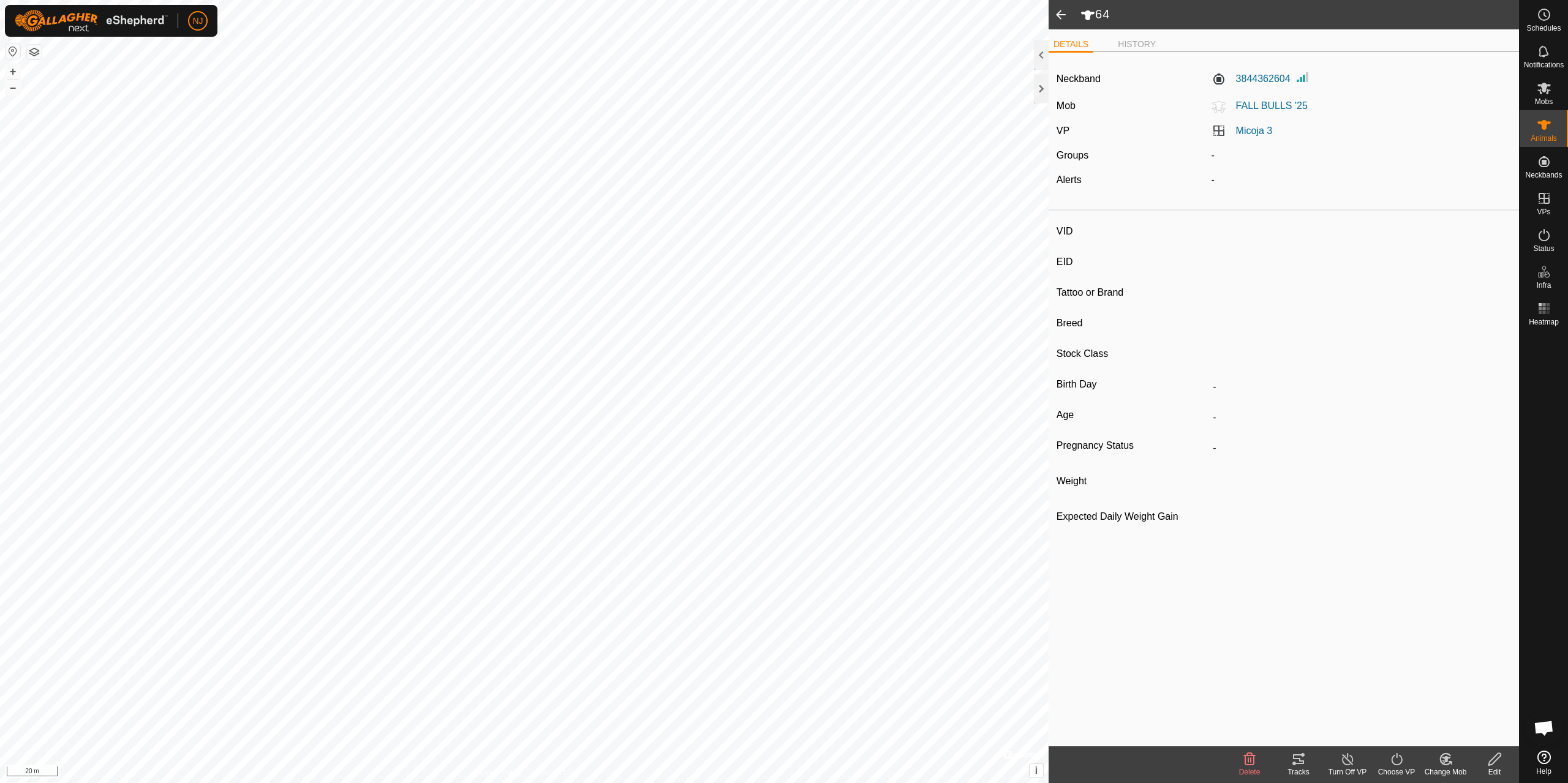
type input "-"
click at [1058, 13] on span at bounding box center [1060, 15] width 24 height 29
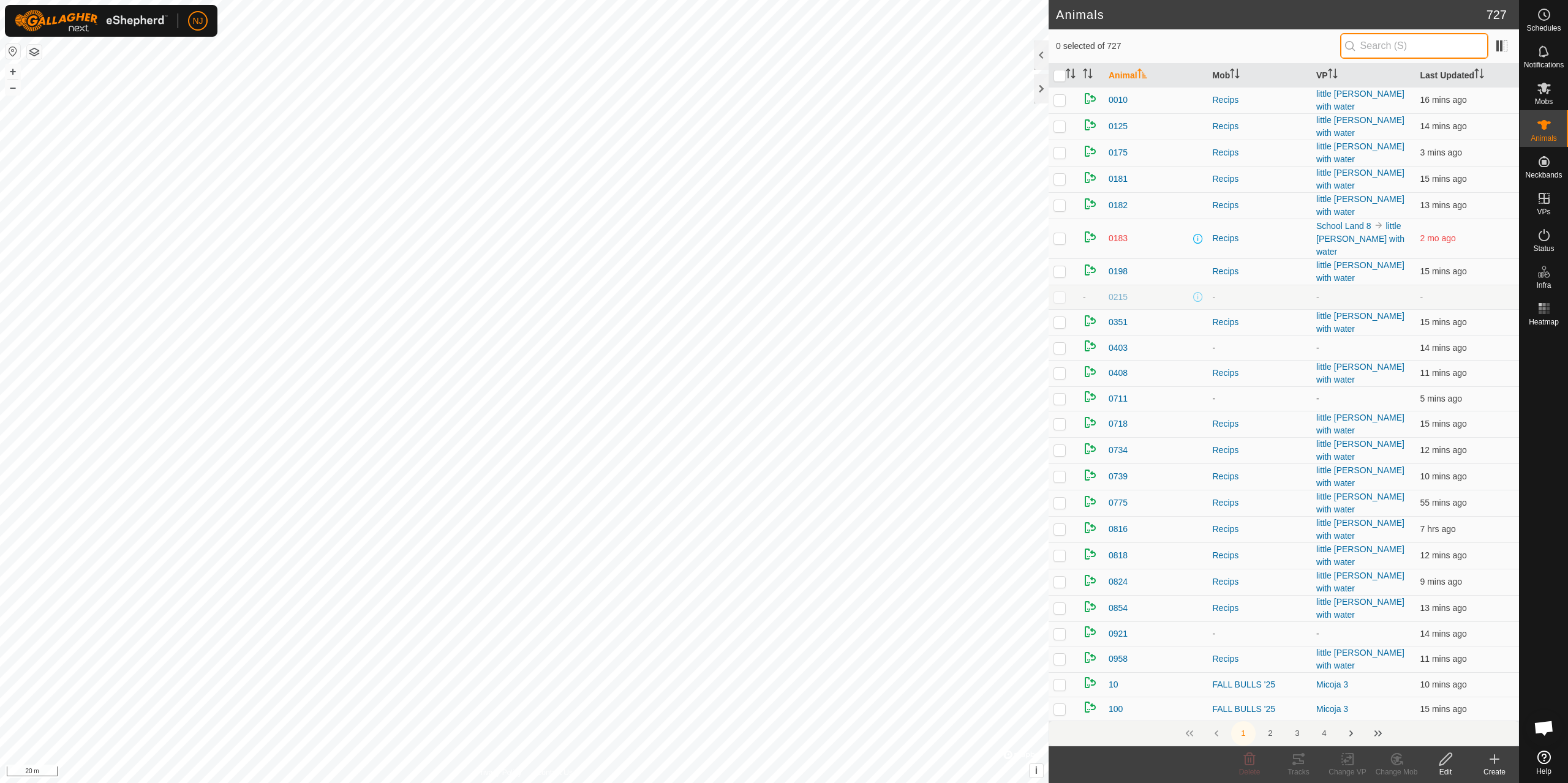
click at [1407, 48] on input "text" at bounding box center [1414, 46] width 148 height 25
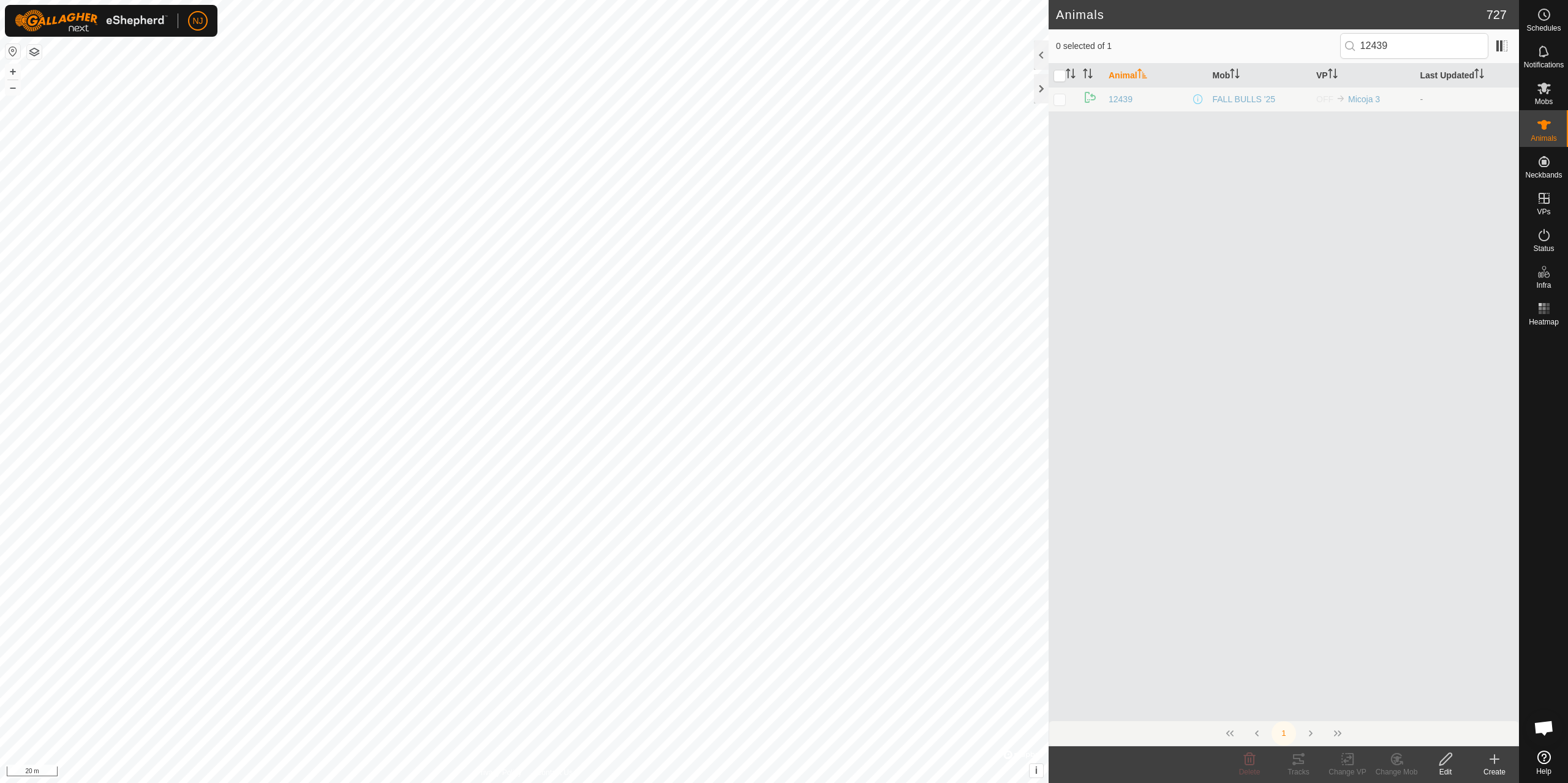
click at [1061, 99] on p-checkbox at bounding box center [1059, 99] width 13 height 10
click at [1057, 98] on p-checkbox at bounding box center [1059, 99] width 13 height 10
click at [1058, 98] on p-checkbox at bounding box center [1059, 99] width 13 height 10
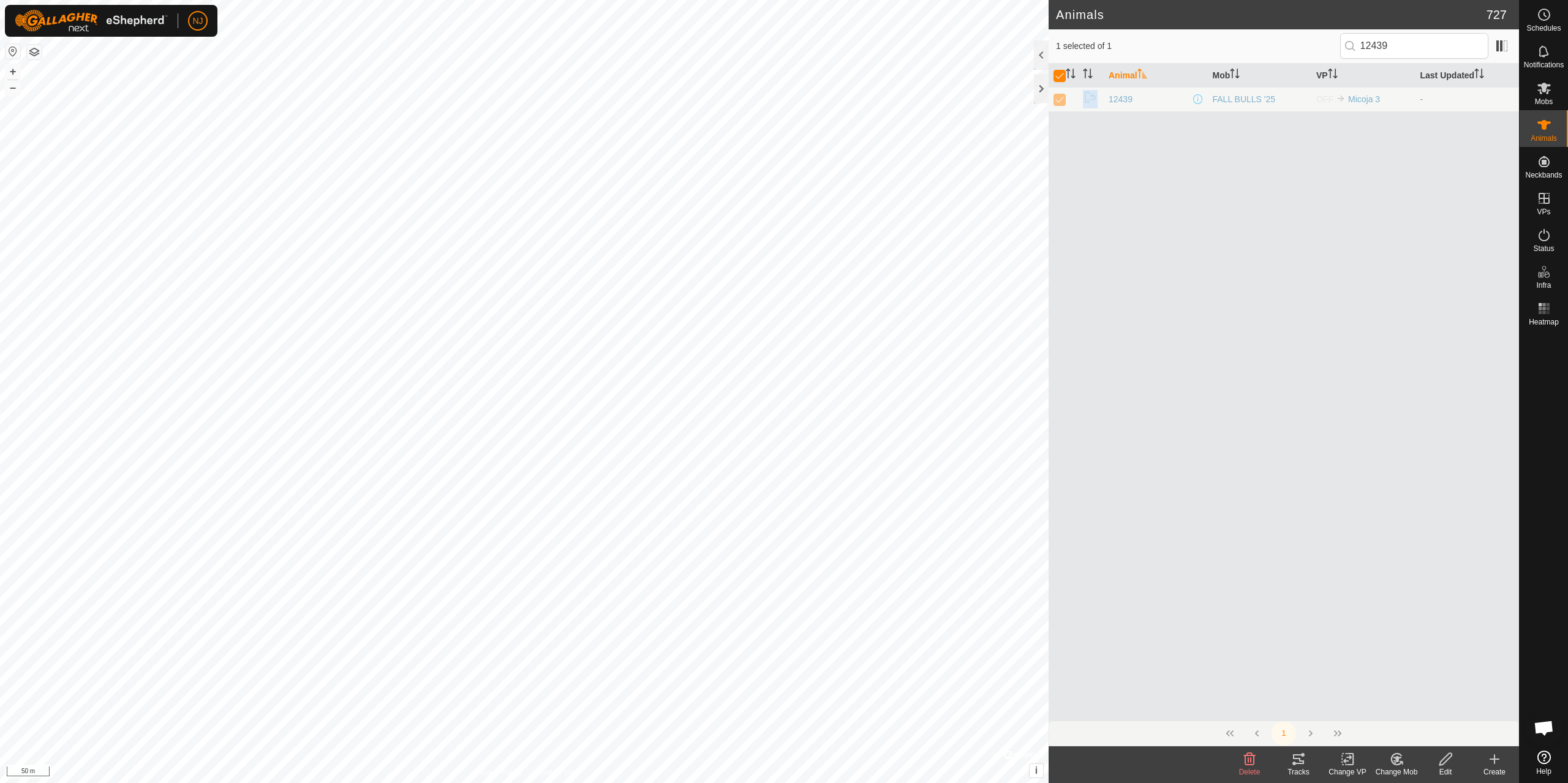
click at [1058, 98] on p-checkbox at bounding box center [1059, 99] width 13 height 10
click at [1061, 101] on p-checkbox at bounding box center [1059, 99] width 13 height 10
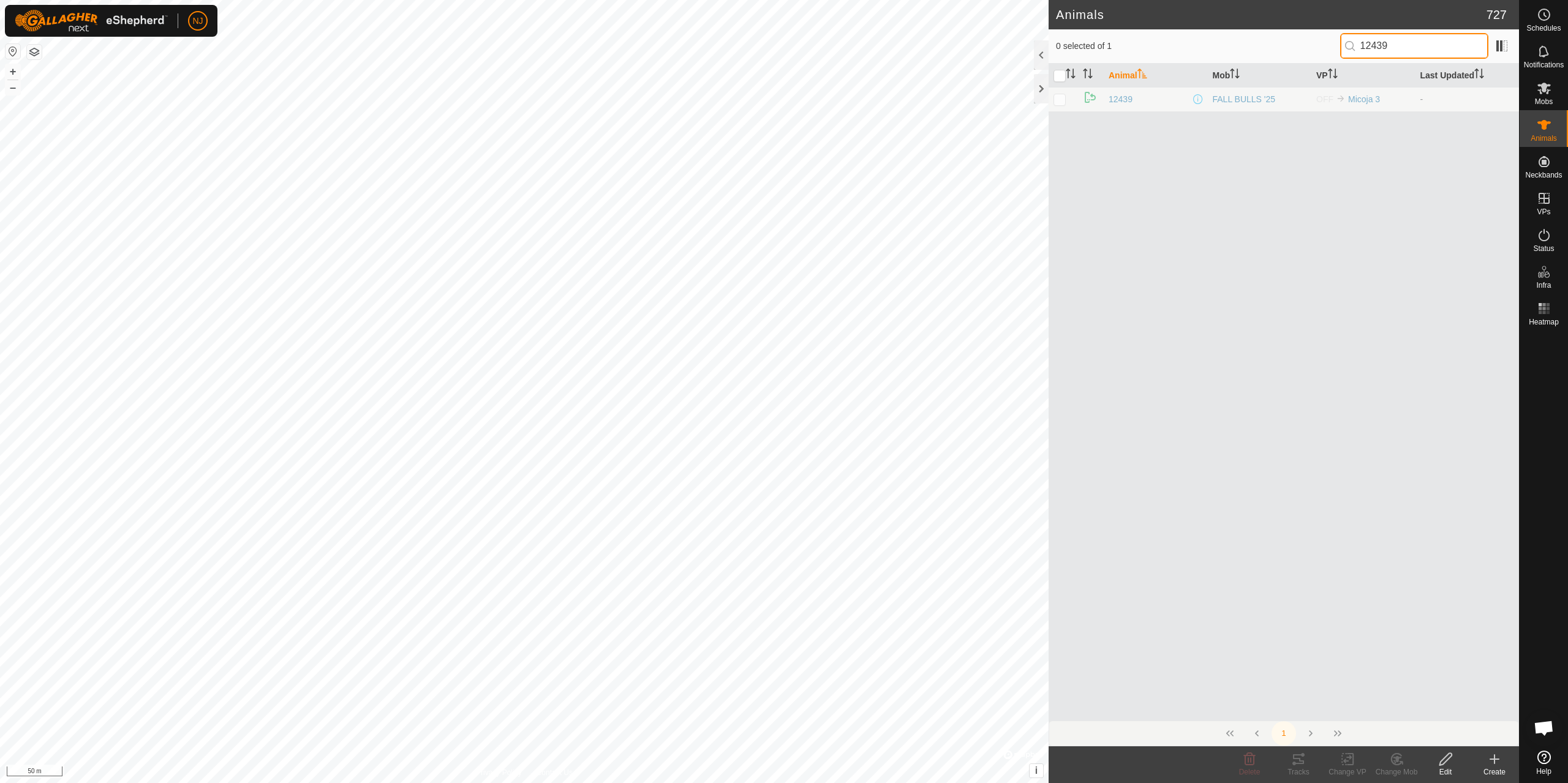
drag, startPoint x: 1418, startPoint y: 47, endPoint x: 1192, endPoint y: 21, distance: 227.5
click at [1209, 24] on article "Animals 727 0 selected of 1 12439 Animal Mob VP Last Updated 12439 FALL BULLS '…" at bounding box center [1283, 391] width 470 height 783
click at [1064, 103] on p-checkbox at bounding box center [1059, 99] width 13 height 10
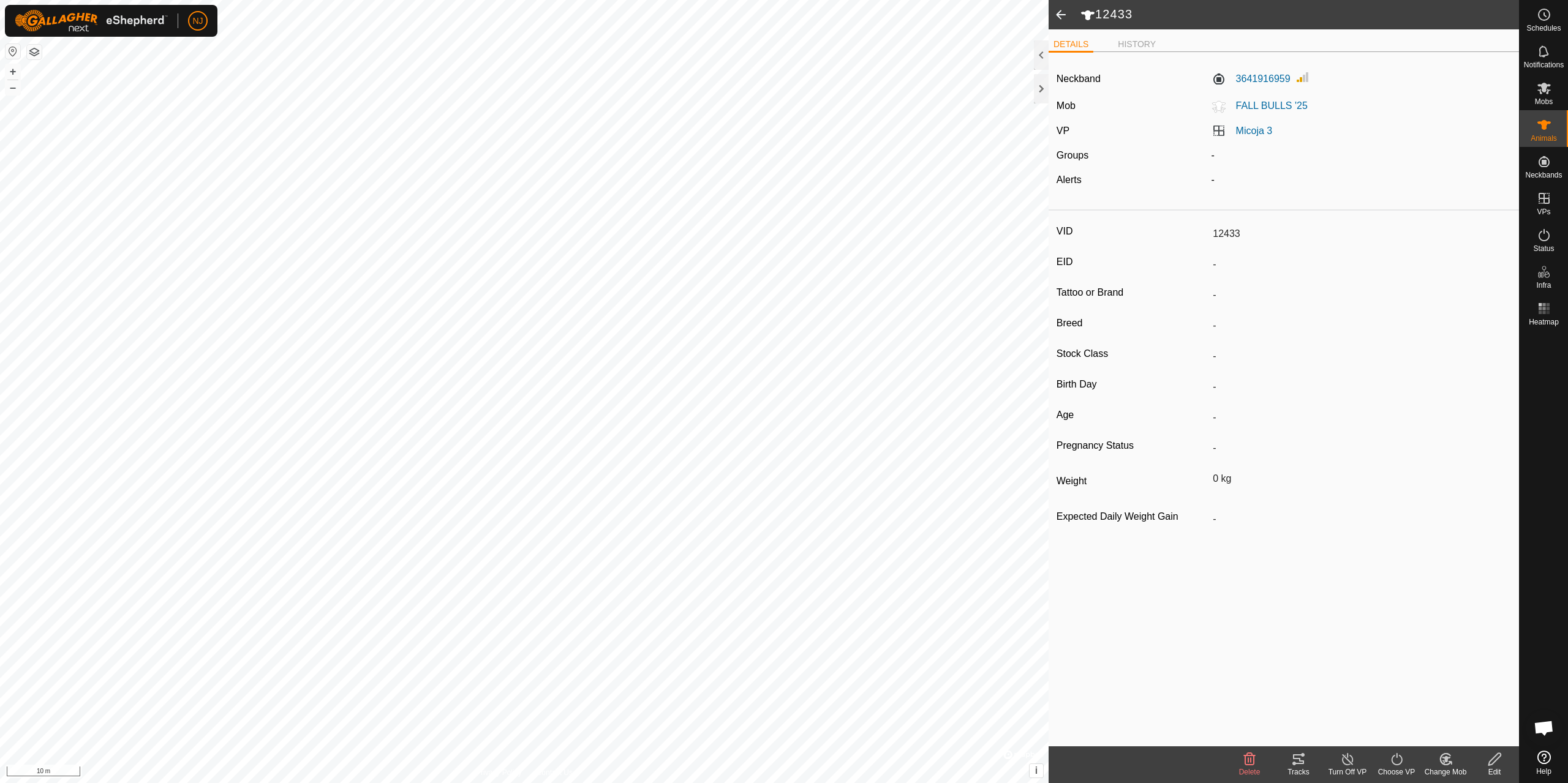
click at [1057, 12] on span at bounding box center [1060, 15] width 24 height 29
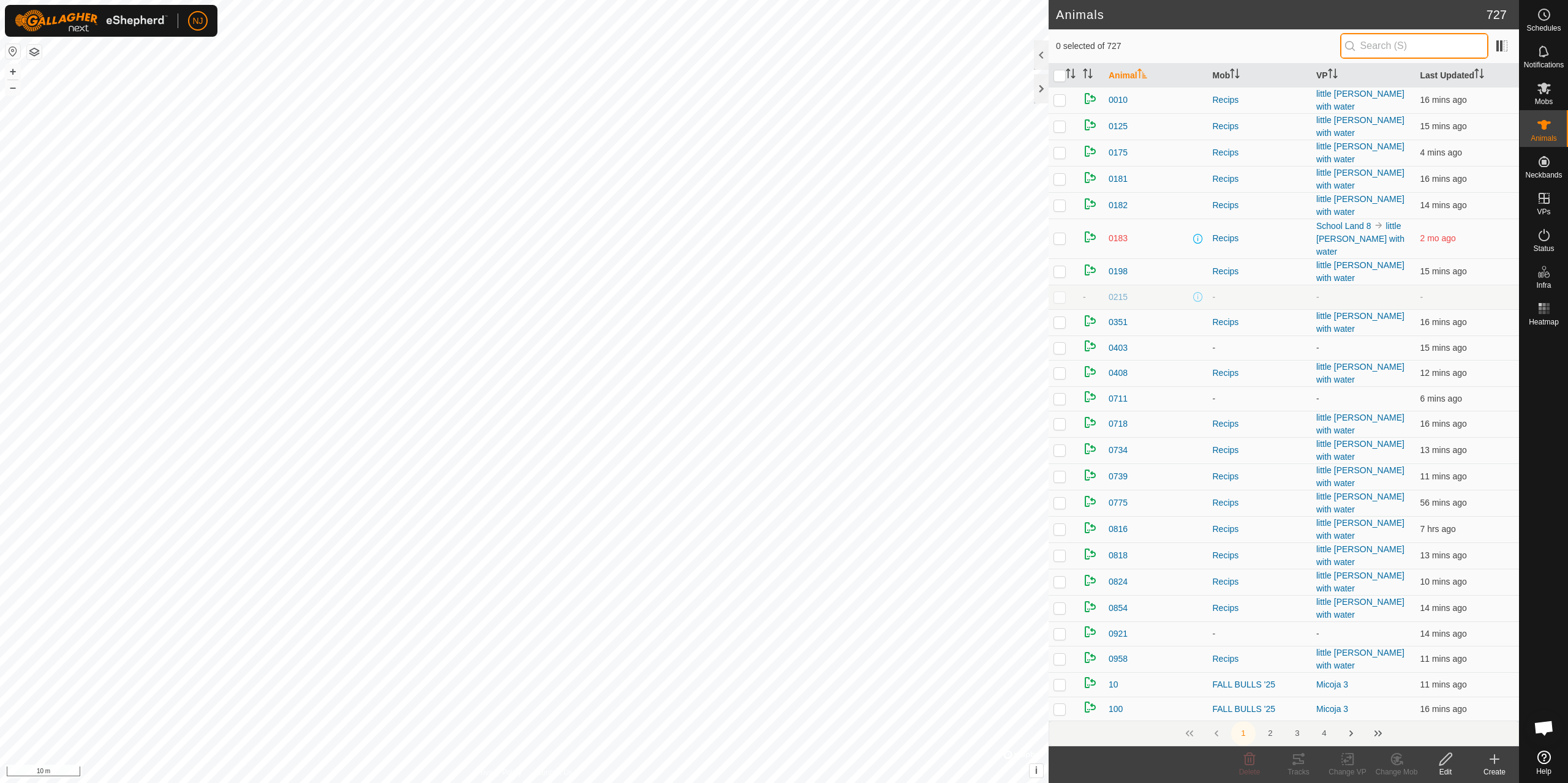
click at [1438, 47] on input "text" at bounding box center [1414, 46] width 148 height 25
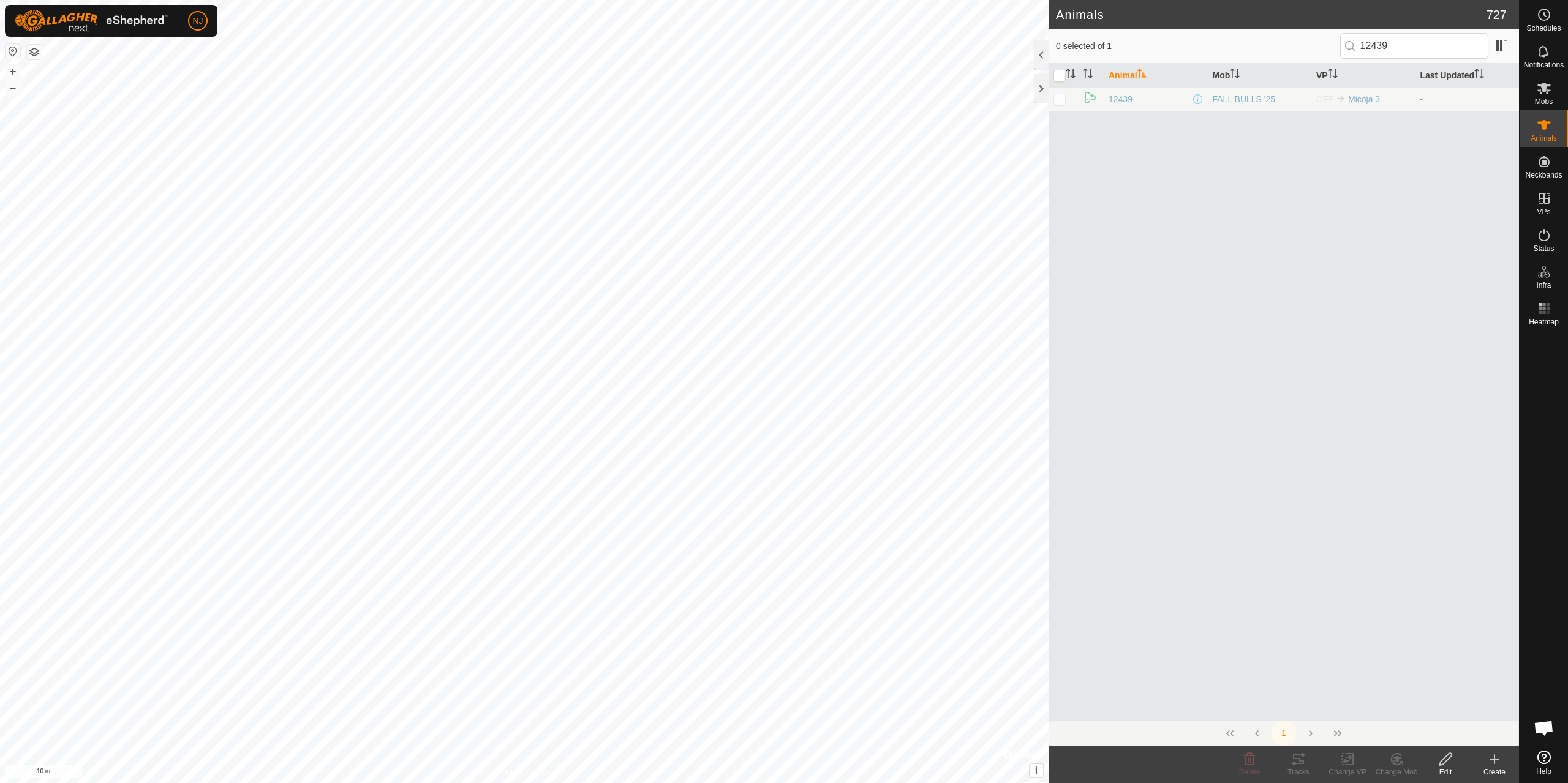
click at [1066, 101] on td at bounding box center [1063, 98] width 29 height 24
click at [1372, 105] on td "OFF Micoja 3" at bounding box center [1363, 98] width 104 height 24
click at [1120, 97] on span "12439" at bounding box center [1120, 98] width 23 height 13
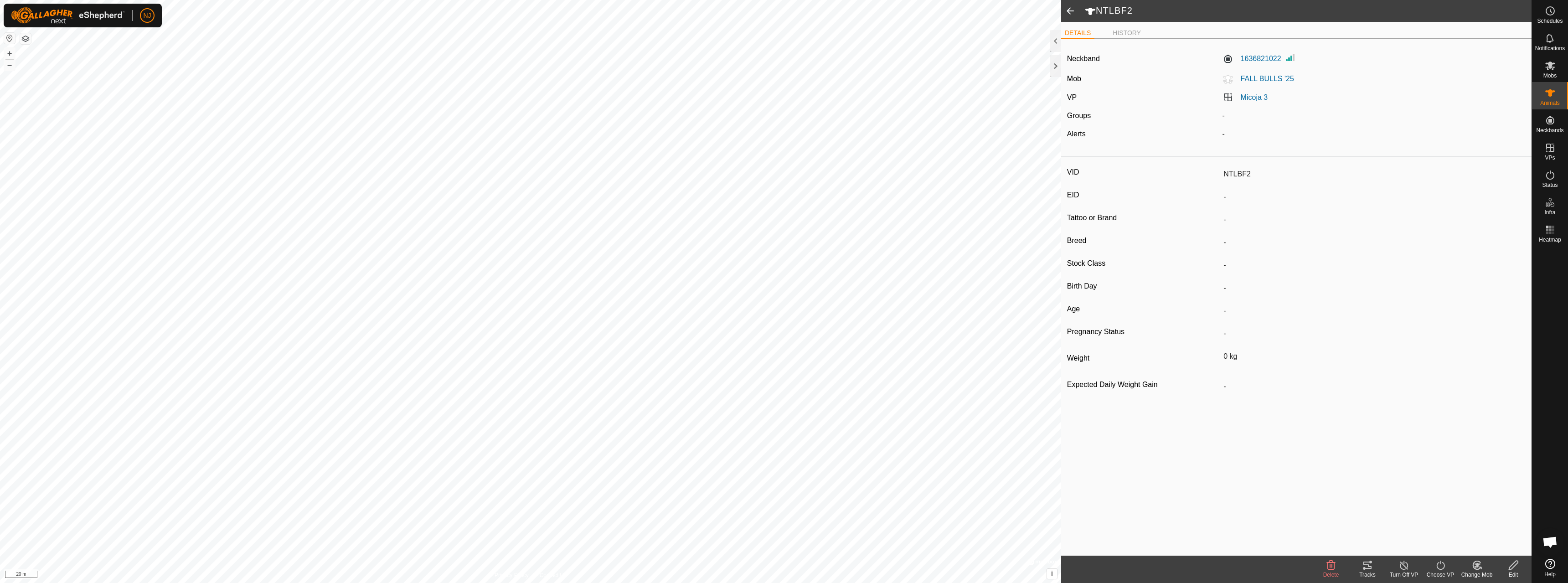
click at [1069, 7] on span at bounding box center [1070, 11] width 18 height 22
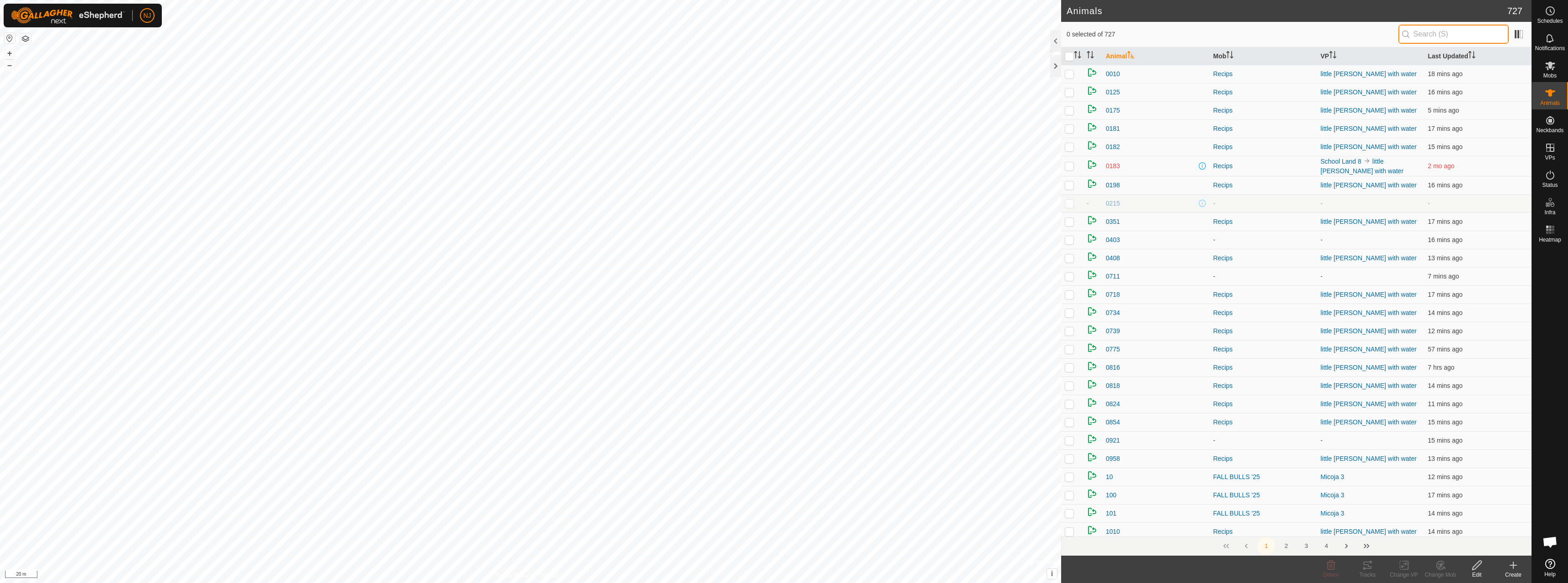
click at [1166, 35] on input "text" at bounding box center [1453, 34] width 110 height 19
